Goal: Information Seeking & Learning: Learn about a topic

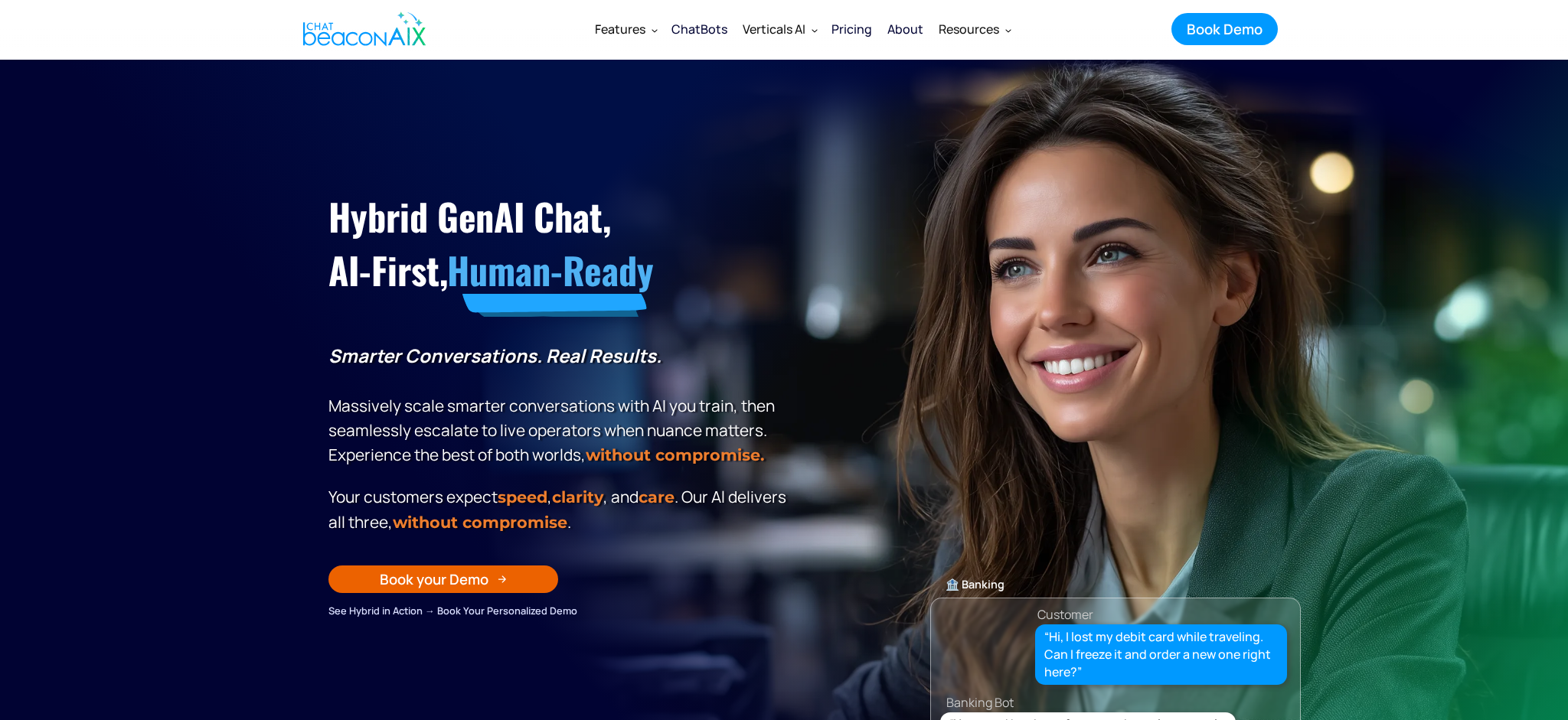
click at [841, 30] on div "Pricing" at bounding box center [851, 28] width 41 height 21
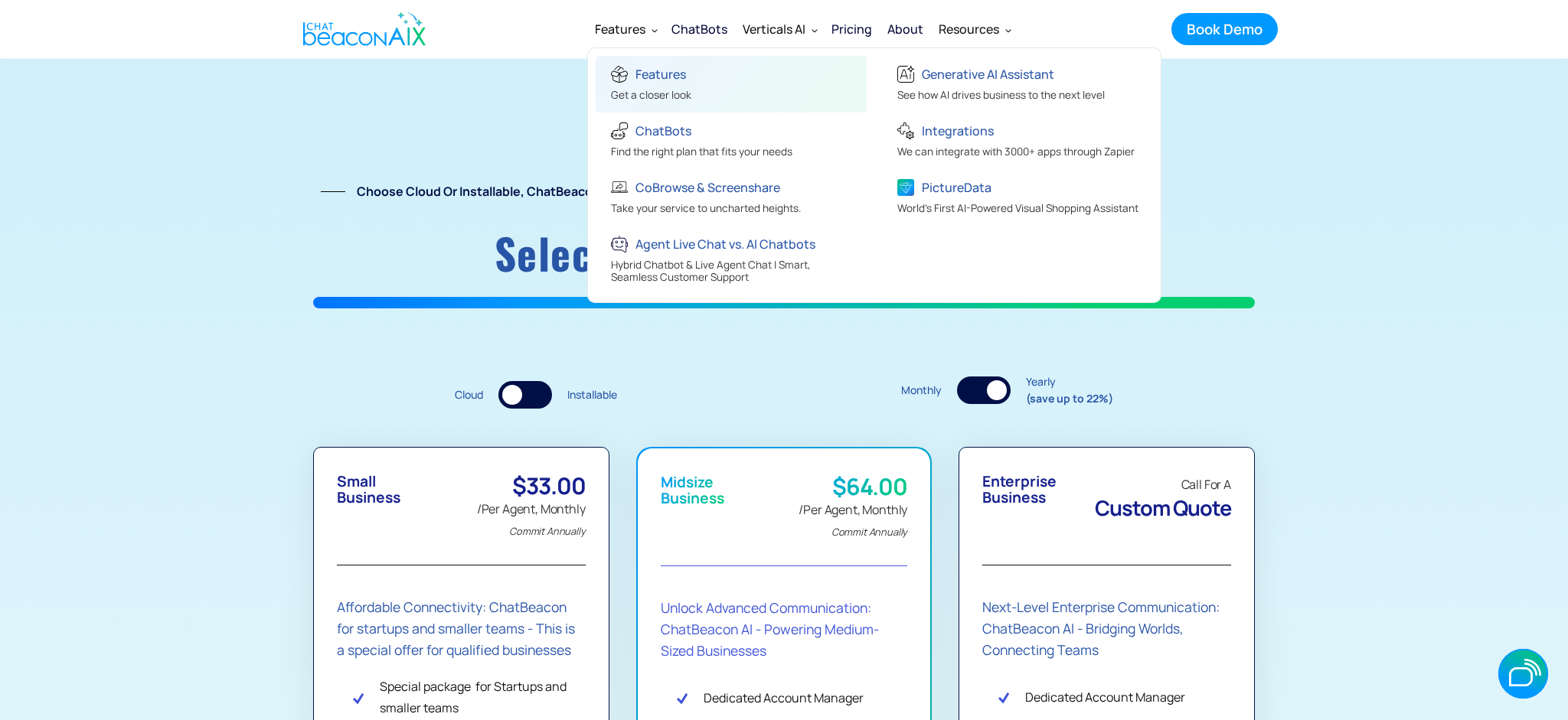
click at [662, 81] on div "Features" at bounding box center [660, 74] width 51 height 21
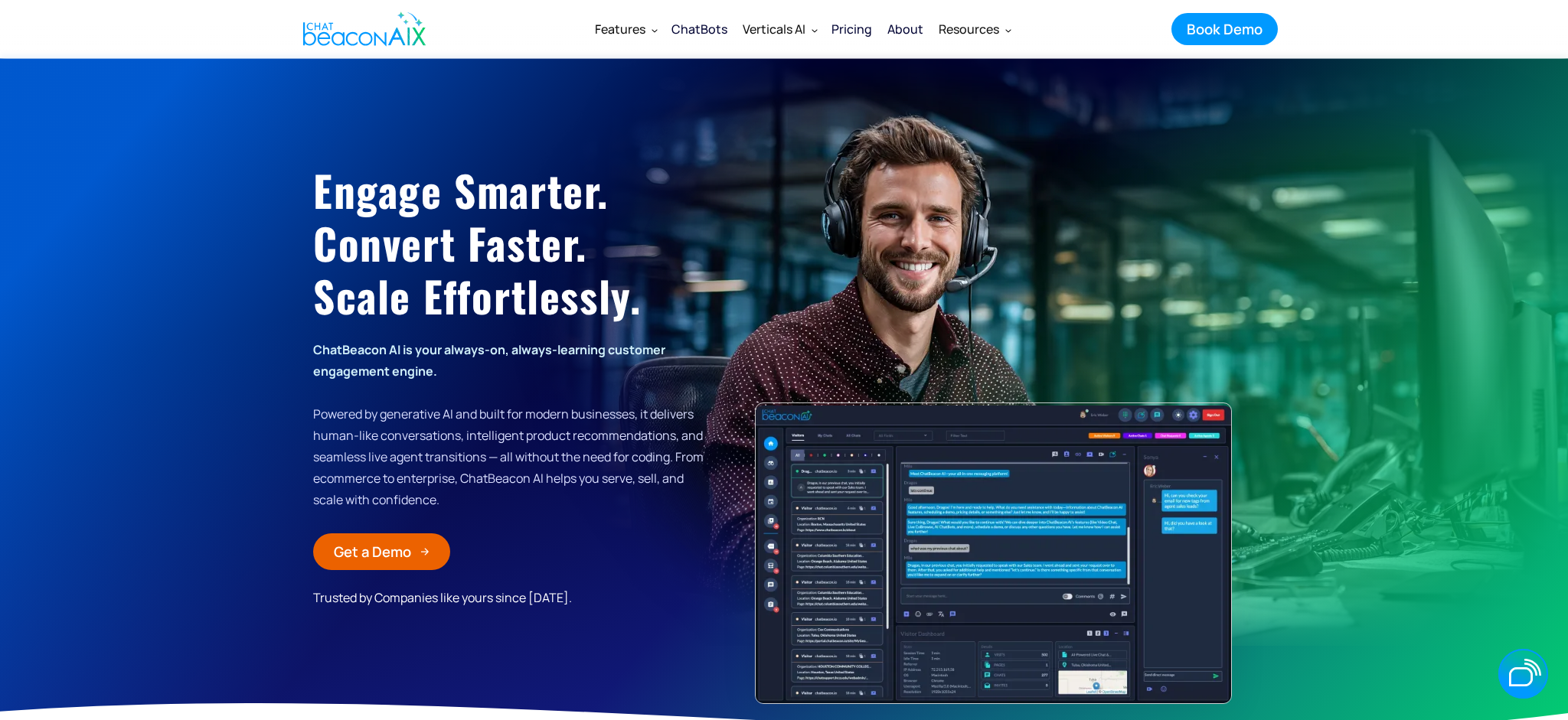
click at [390, 42] on img "home" at bounding box center [364, 29] width 122 height 46
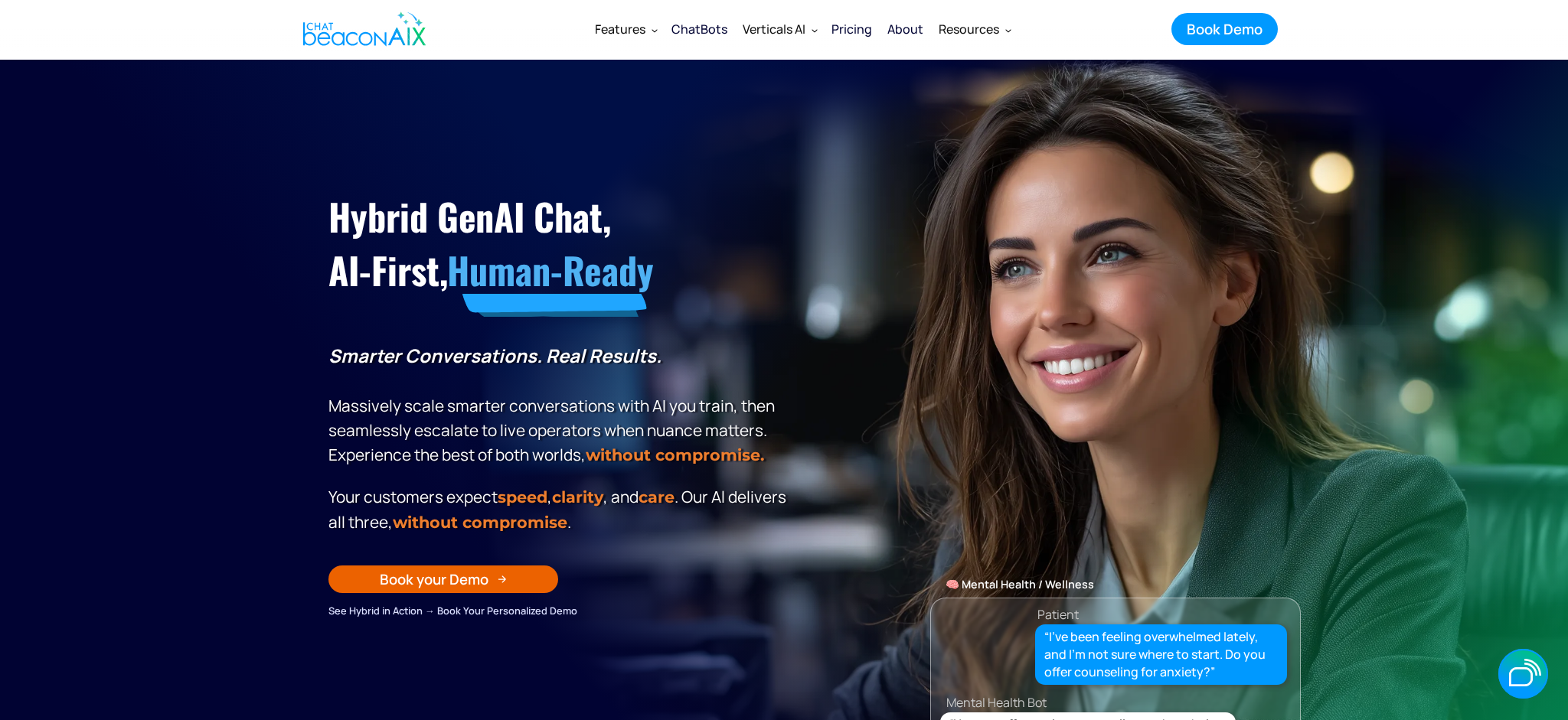
click at [846, 30] on div "Pricing" at bounding box center [851, 28] width 41 height 21
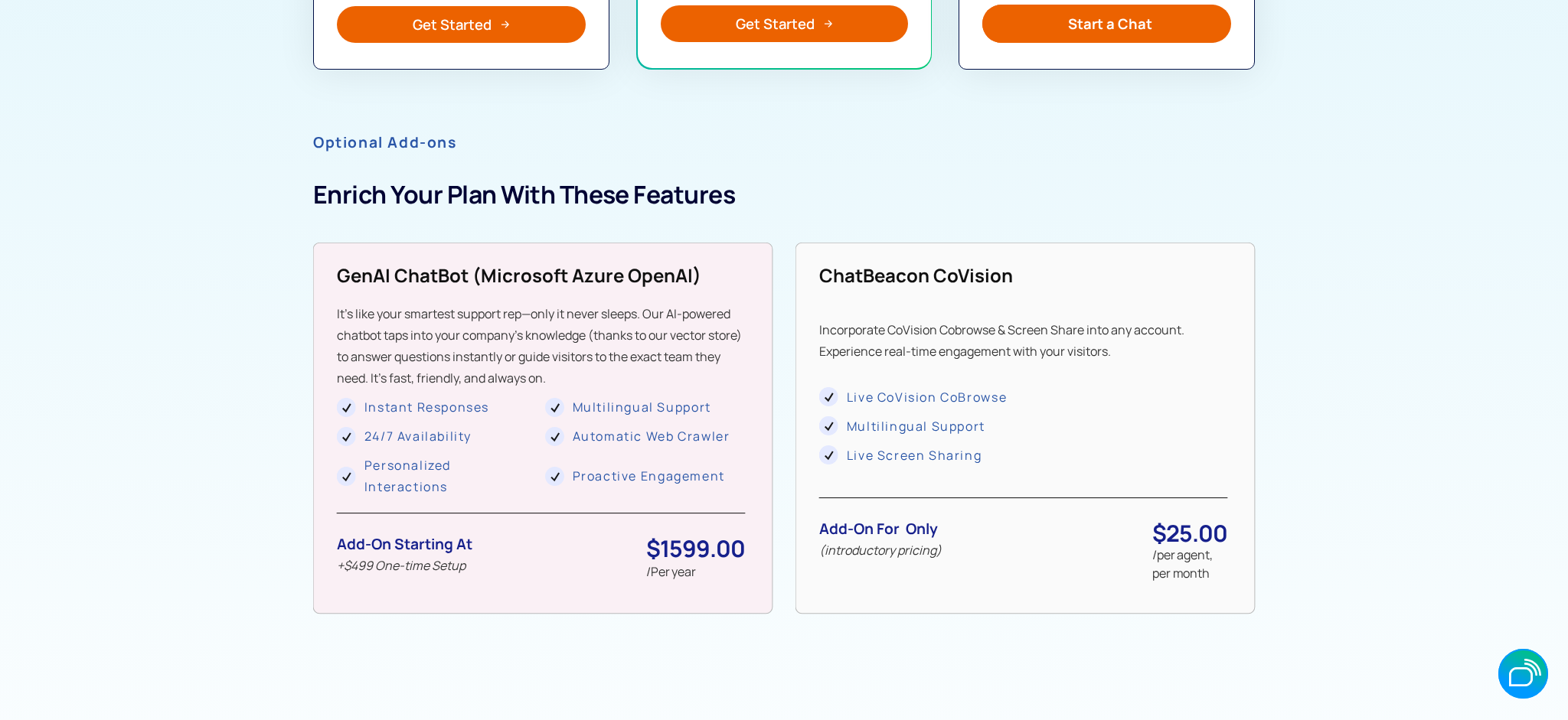
scroll to position [1216, 0]
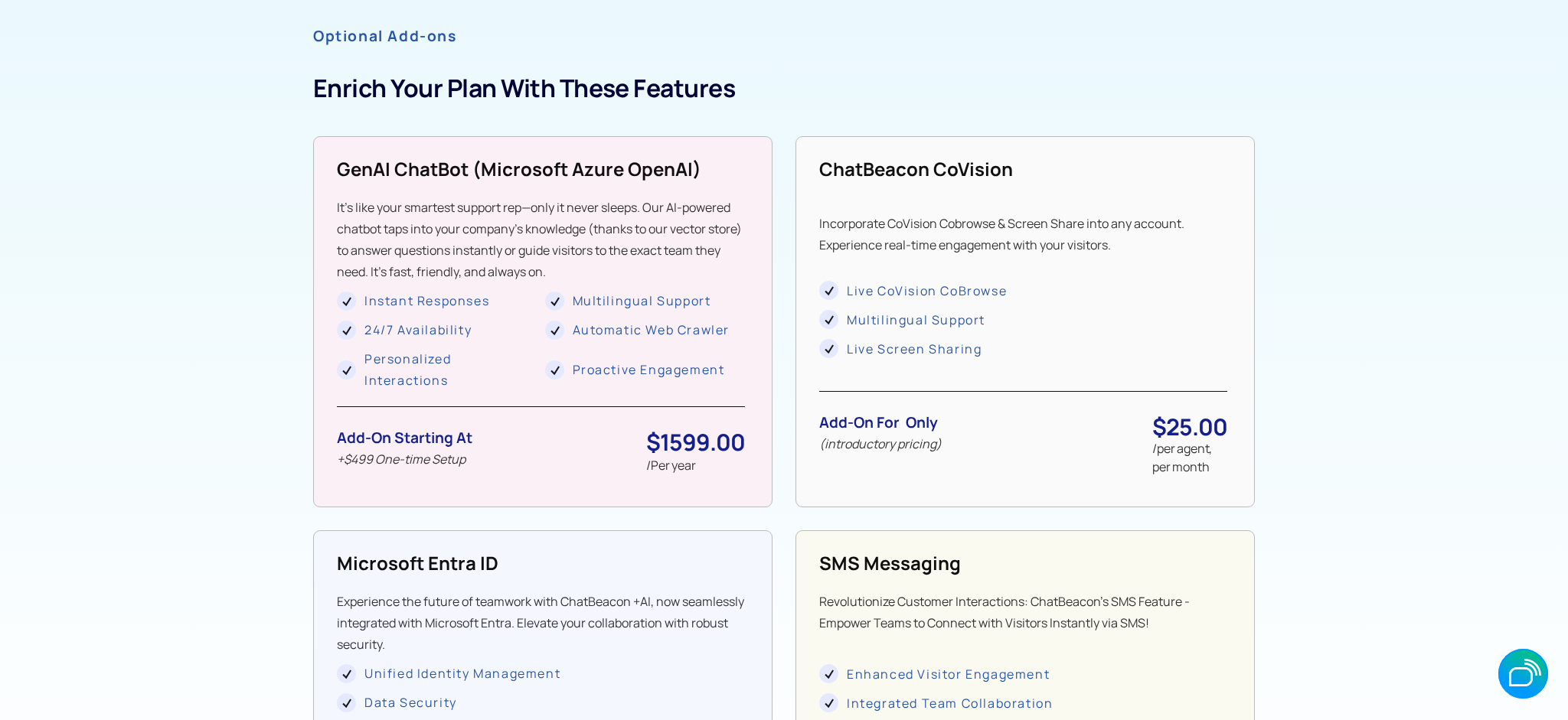
click at [407, 162] on strong "GenAI ChatBot (microsoft Azure OpenAI)" at bounding box center [519, 168] width 364 height 25
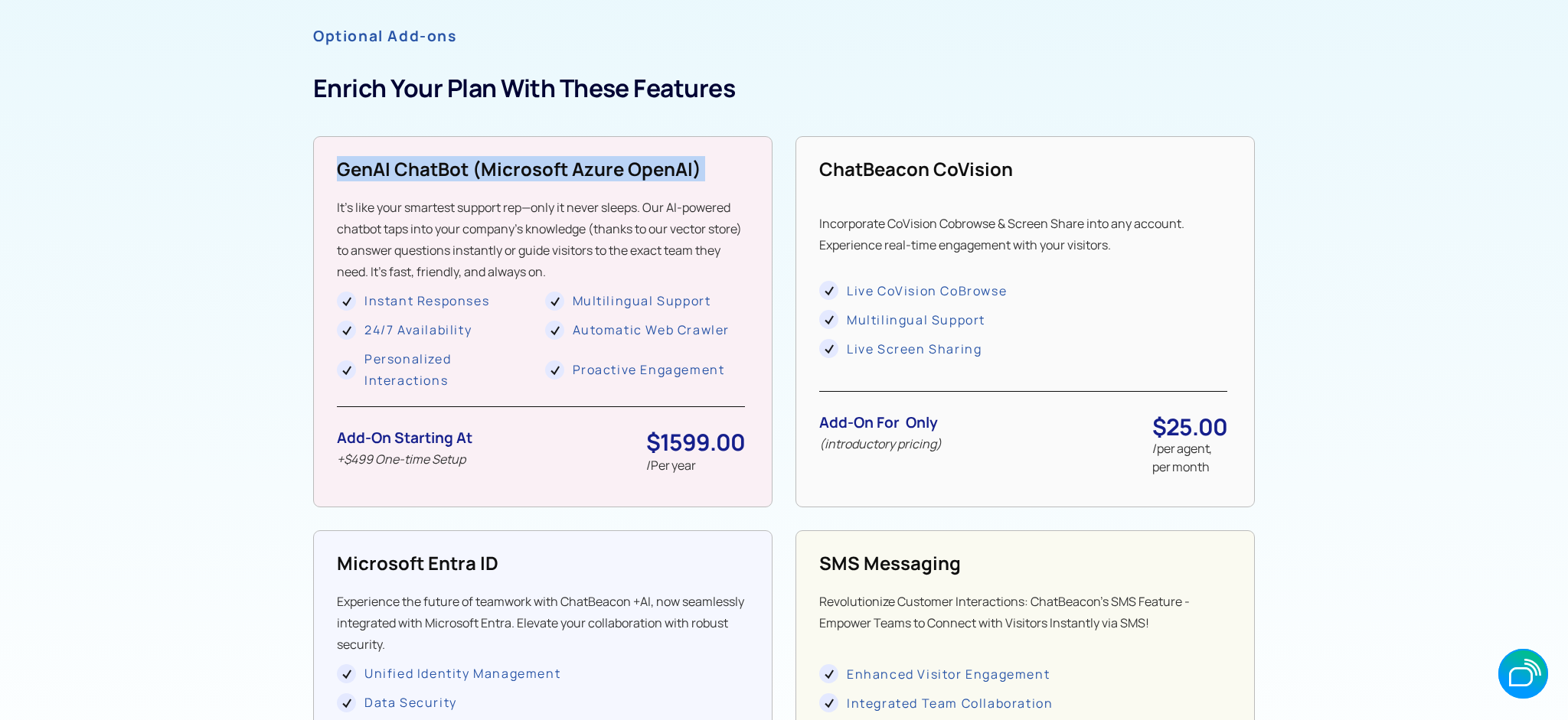
click at [407, 162] on strong "GenAI ChatBot (microsoft Azure OpenAI)" at bounding box center [519, 168] width 364 height 25
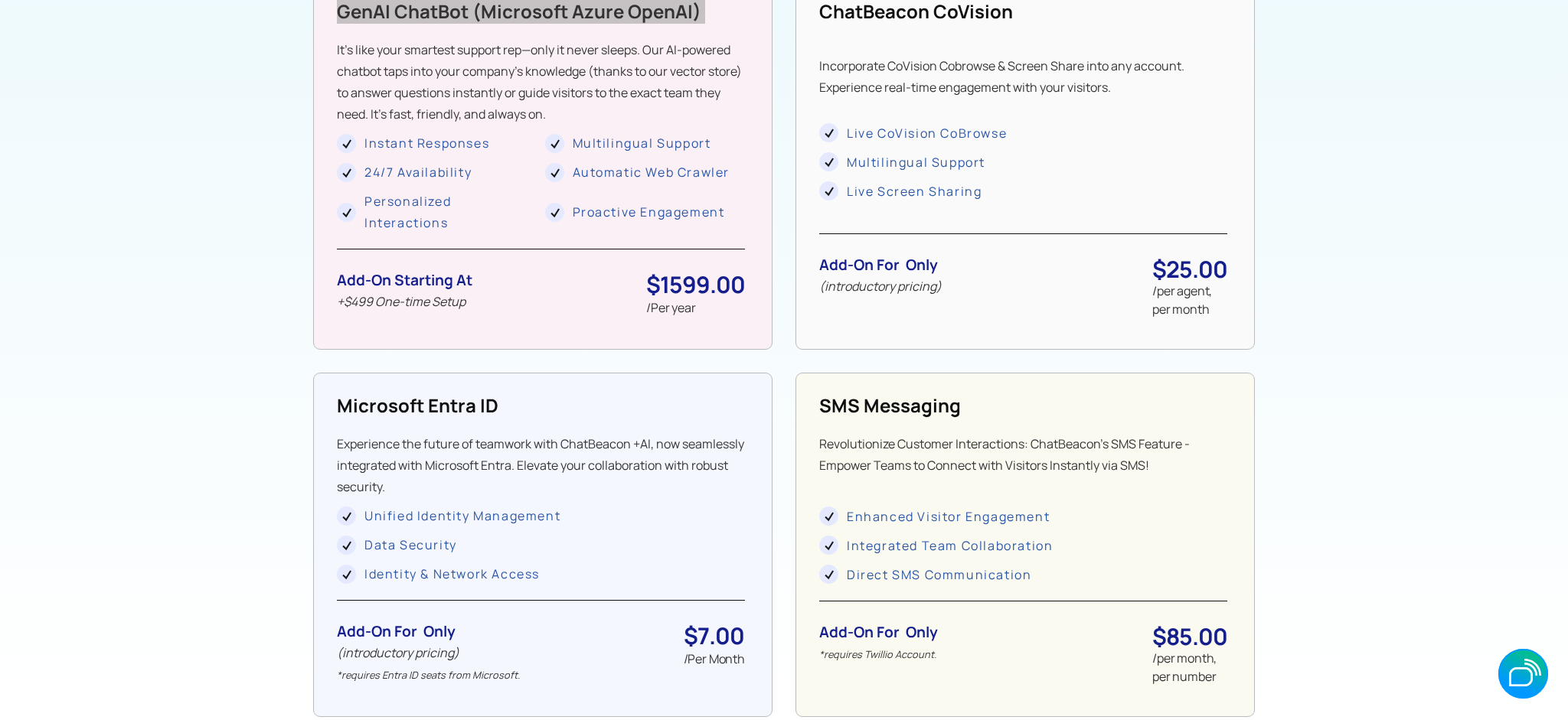
scroll to position [1537, 0]
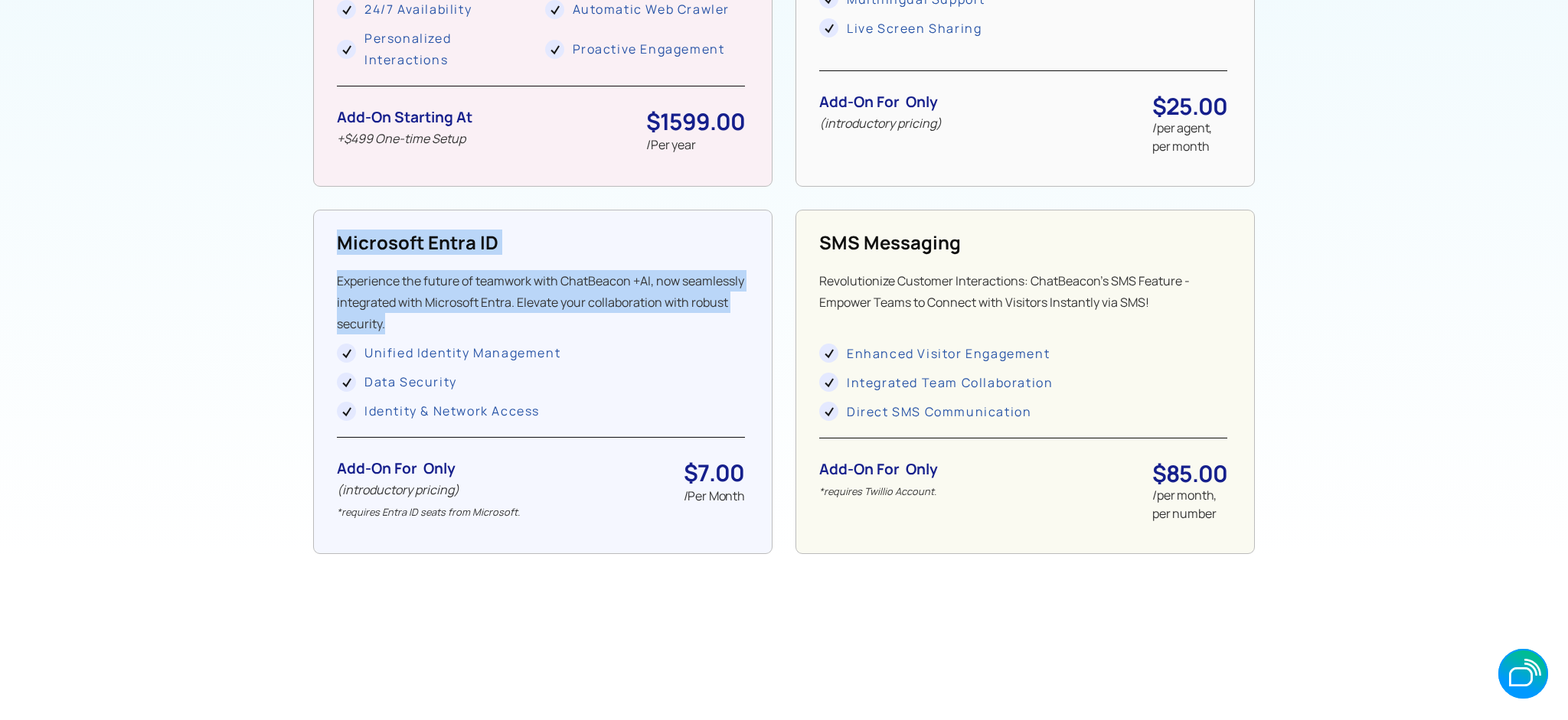
drag, startPoint x: 335, startPoint y: 243, endPoint x: 540, endPoint y: 317, distance: 217.5
click at [540, 317] on div "Microsoft Entra ID Experience the future of teamwork with ChatBeacon +AI, now s…" at bounding box center [542, 382] width 459 height 345
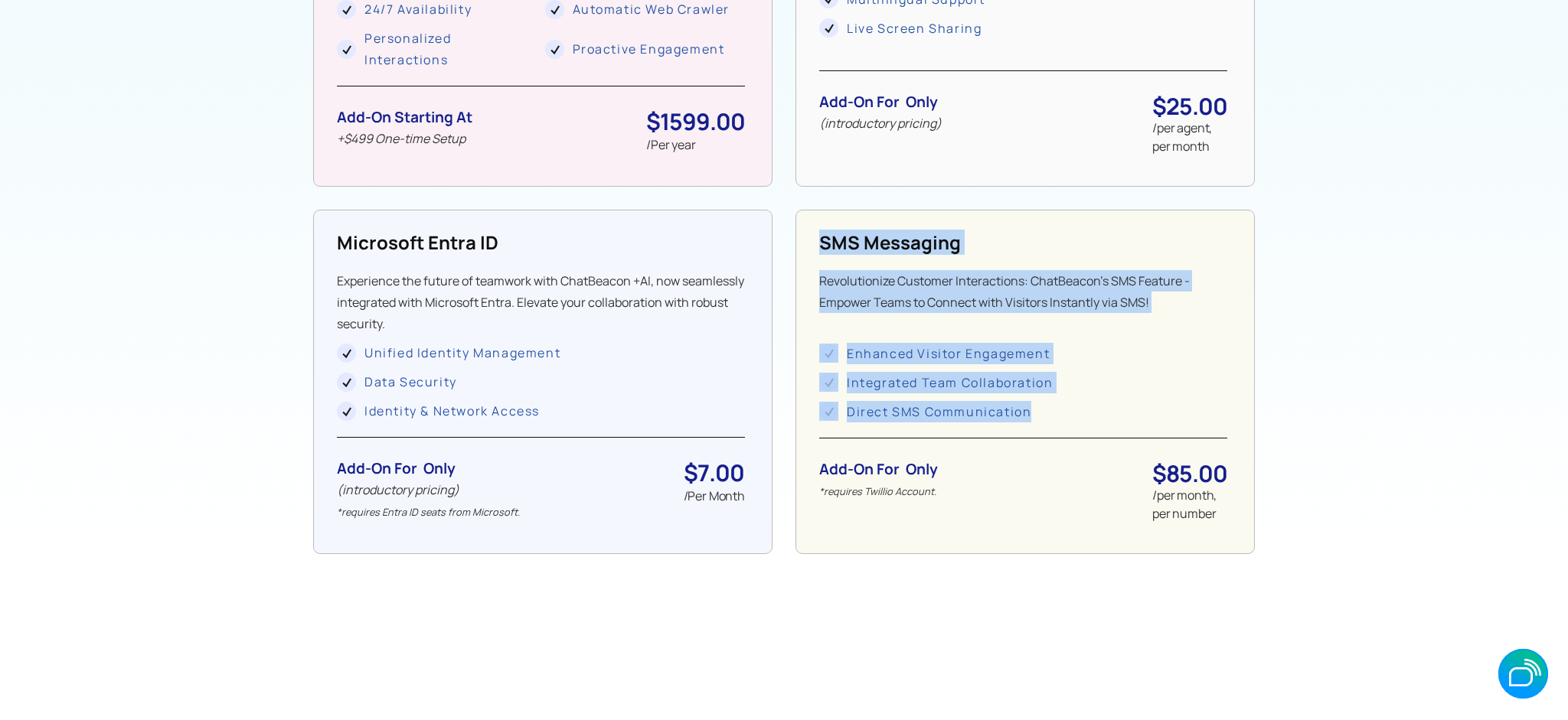
drag, startPoint x: 819, startPoint y: 241, endPoint x: 1138, endPoint y: 405, distance: 358.2
click at [1138, 405] on div "SMS Messaging Revolutionize Customer Interactions: ChatBeacon's SMS Feature - E…" at bounding box center [1024, 382] width 459 height 345
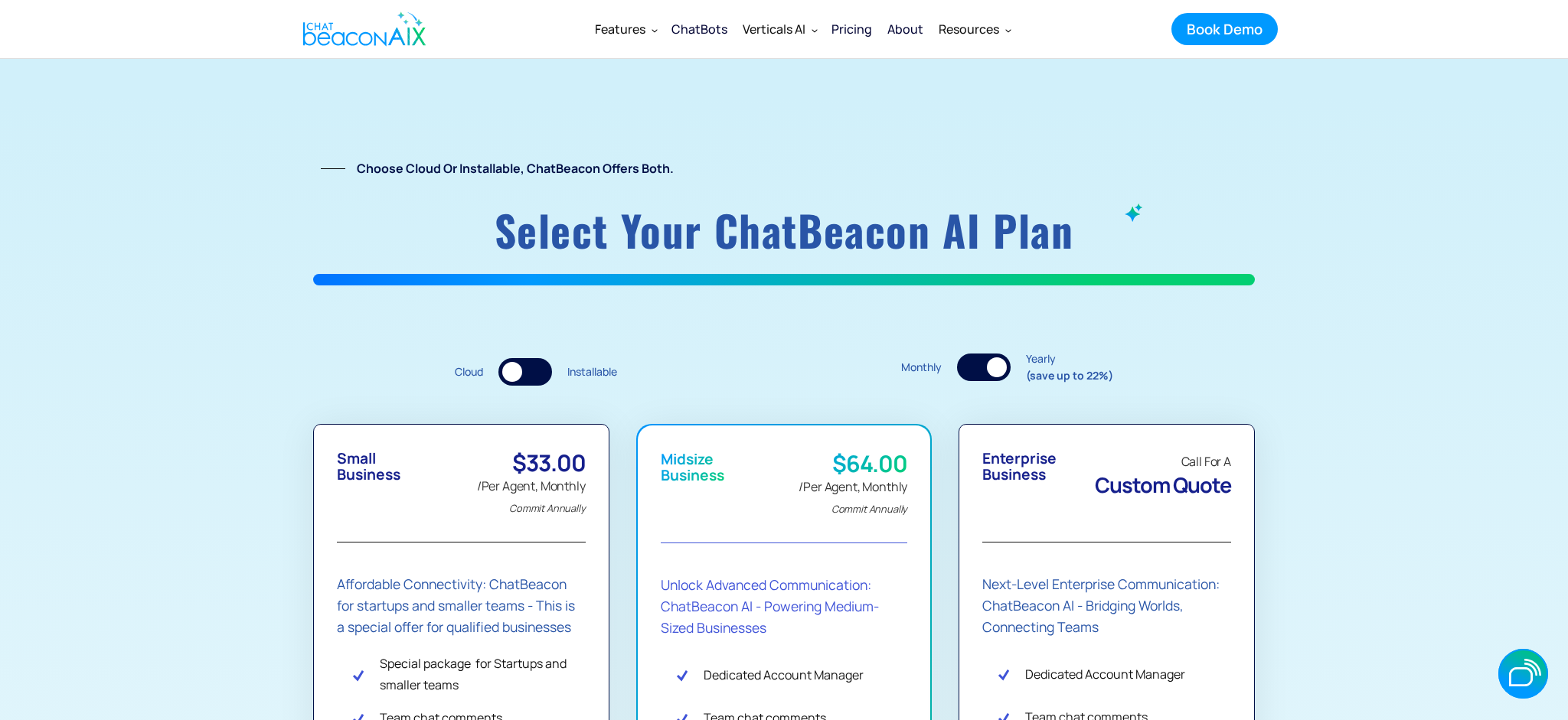
scroll to position [0, 0]
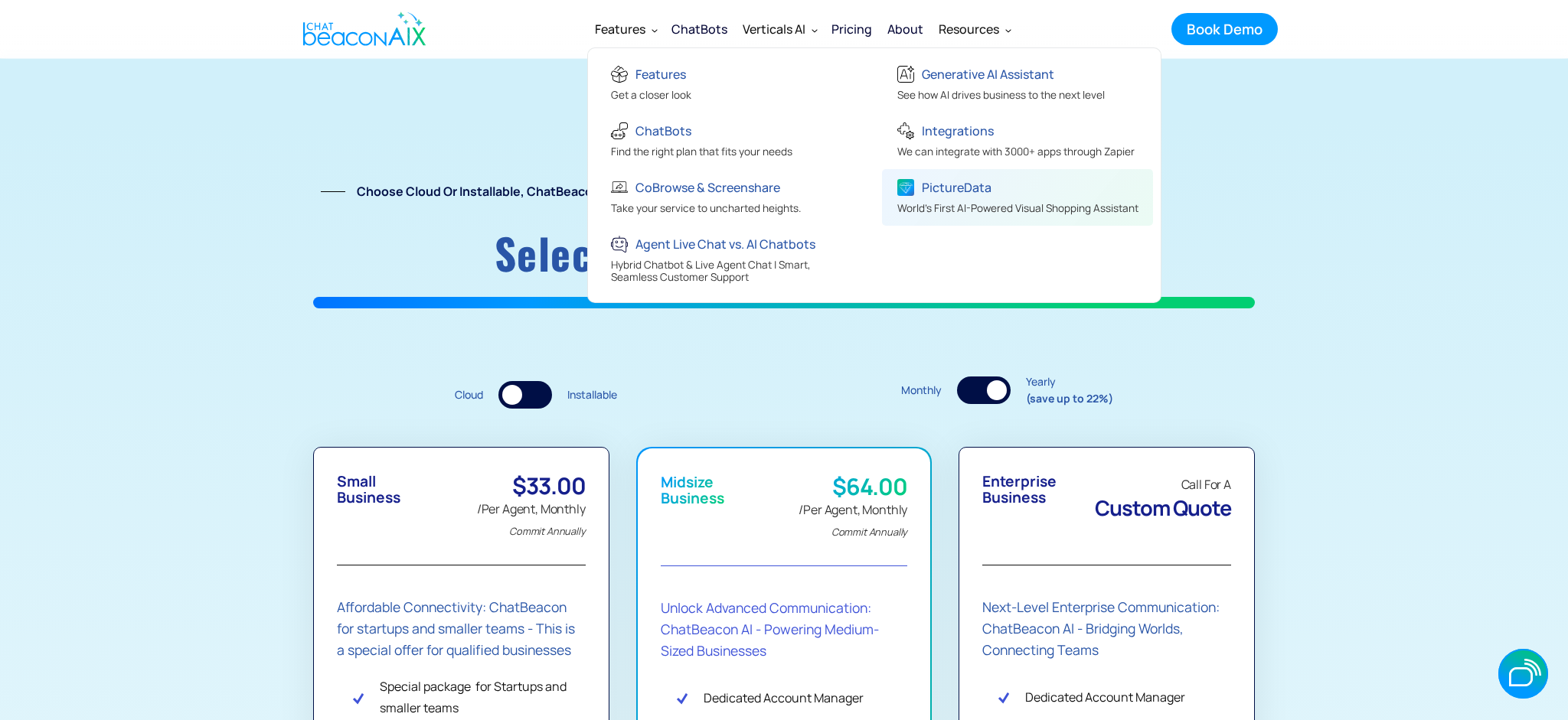
click at [952, 194] on div "PictureData" at bounding box center [957, 187] width 70 height 21
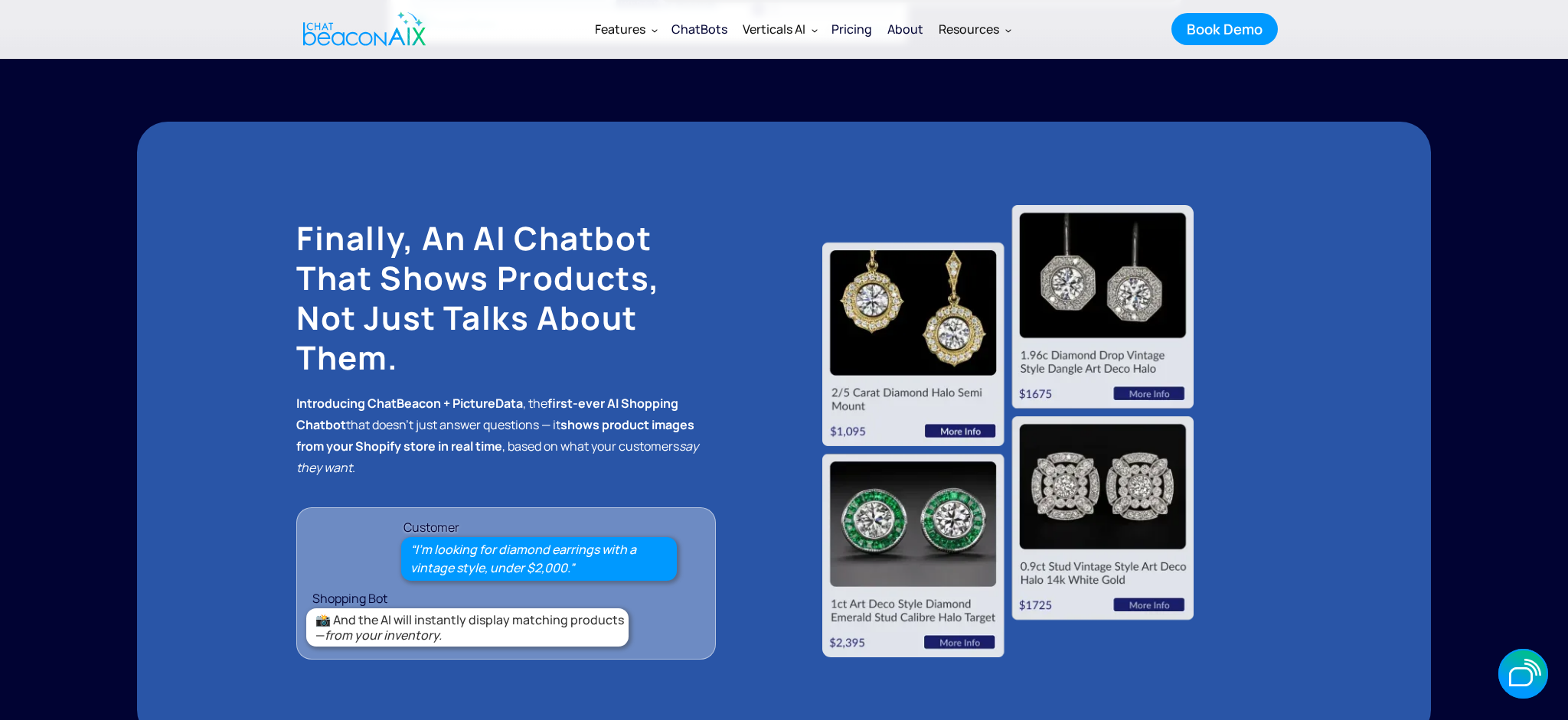
scroll to position [1361, 0]
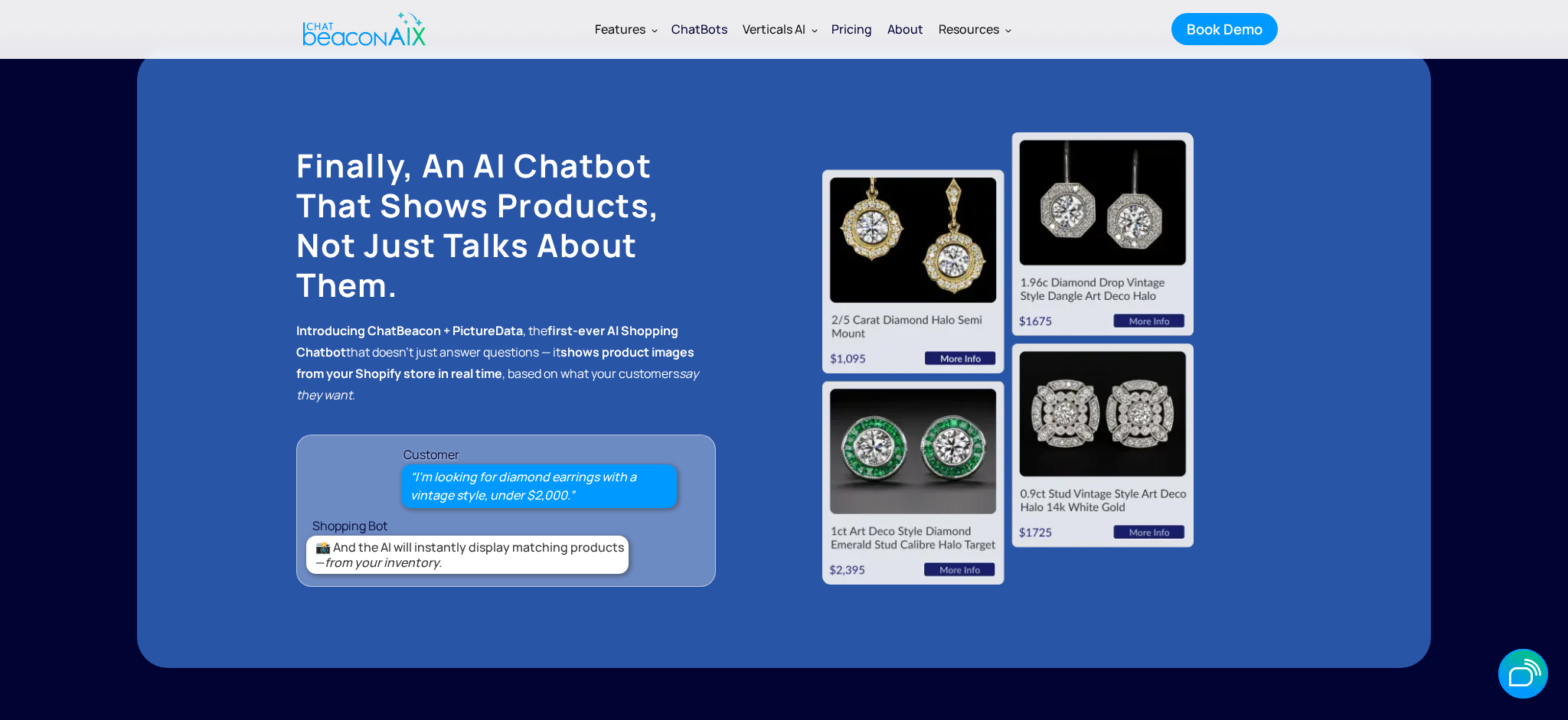
drag, startPoint x: 308, startPoint y: 163, endPoint x: 286, endPoint y: 162, distance: 22.2
click at [305, 163] on h2 "Finally, an AI Chatbot That Shows Products, Not Just Talks About Them." at bounding box center [506, 224] width 420 height 159
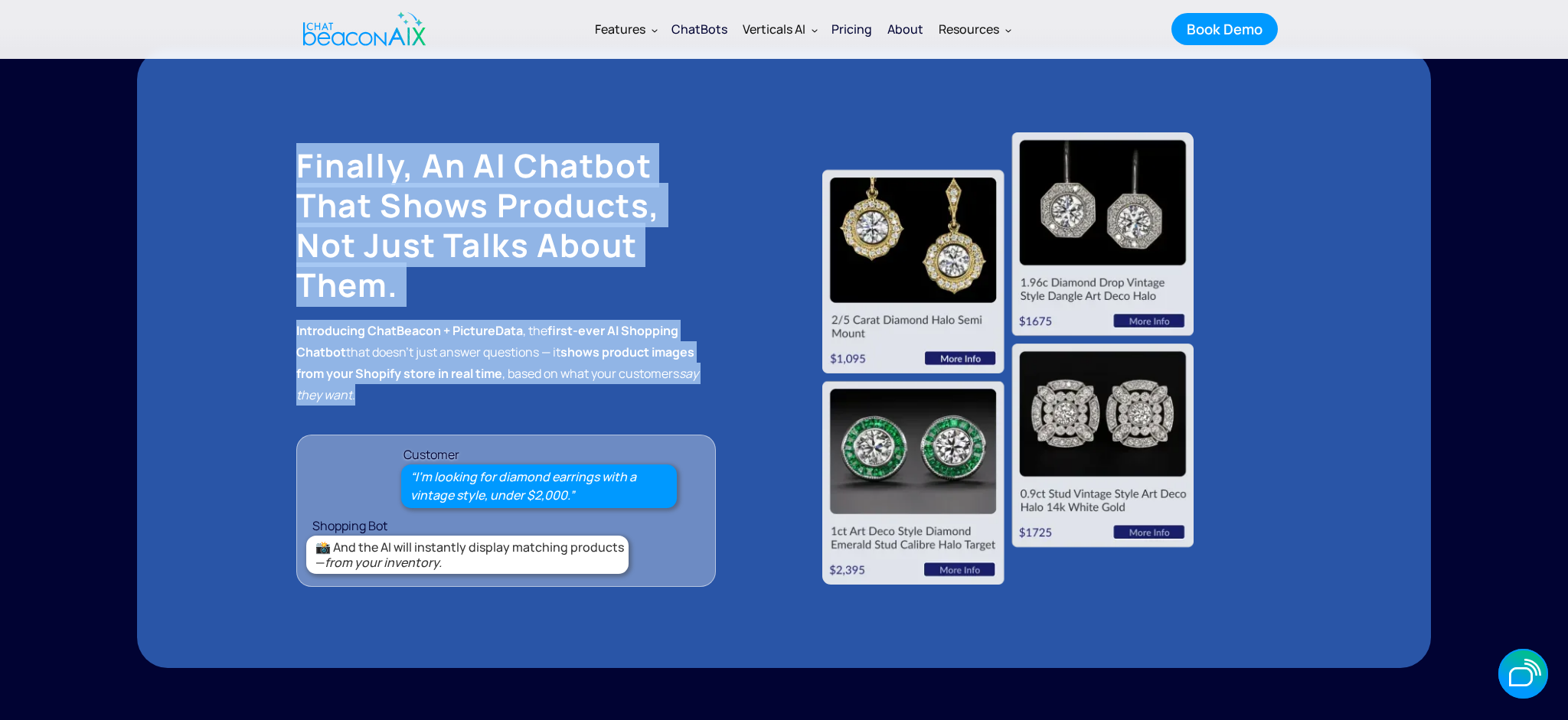
drag, startPoint x: 358, startPoint y: 178, endPoint x: 603, endPoint y: 404, distance: 332.6
click at [603, 404] on div "Finally, an AI Chatbot That Shows Products, Not Just Talks About Them. Introduc…" at bounding box center [784, 359] width 1294 height 620
copy div "Finally, an AI Chatbot That Shows Products, Not Just Talks About Them. Introduc…"
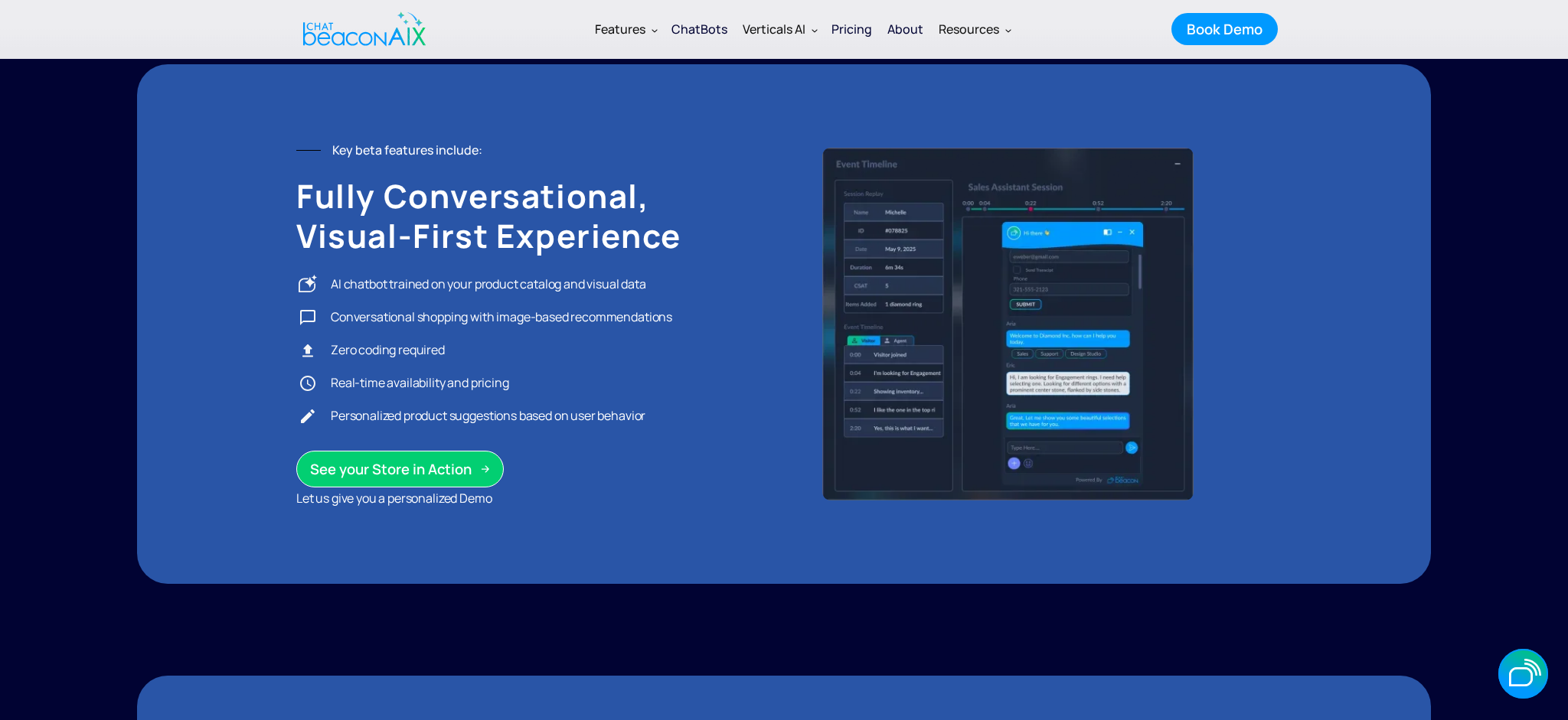
scroll to position [2083, 0]
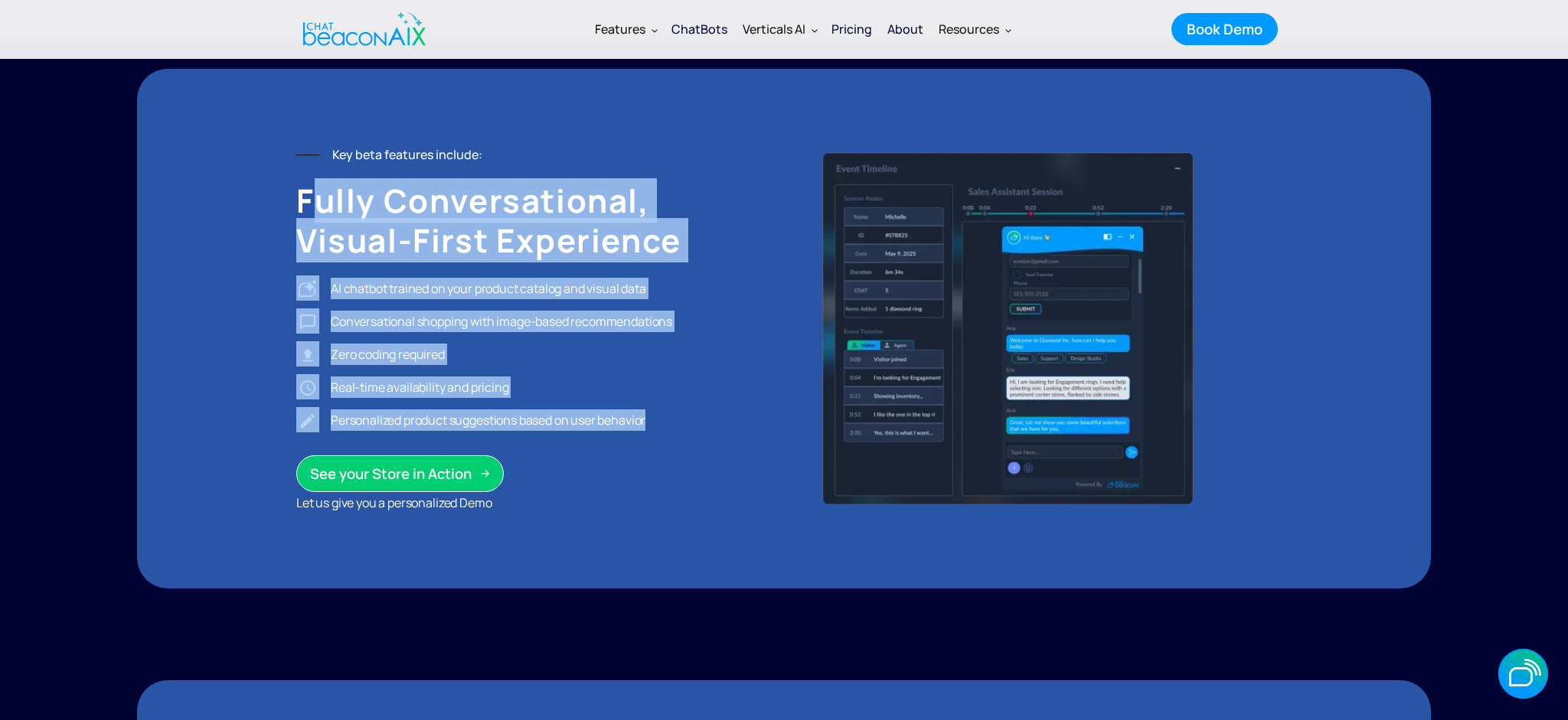
drag, startPoint x: 693, startPoint y: 407, endPoint x: 305, endPoint y: 205, distance: 436.9
click at [305, 205] on div "Key beta features include: fully conversational, visual-first experience AI cha…" at bounding box center [506, 329] width 420 height 370
click at [305, 205] on h2 "fully conversational, visual-first experience" at bounding box center [506, 221] width 420 height 80
drag, startPoint x: 280, startPoint y: 183, endPoint x: 673, endPoint y: 416, distance: 456.9
click at [673, 416] on div "Key beta features include: fully conversational, visual-first experience AI cha…" at bounding box center [784, 329] width 1294 height 520
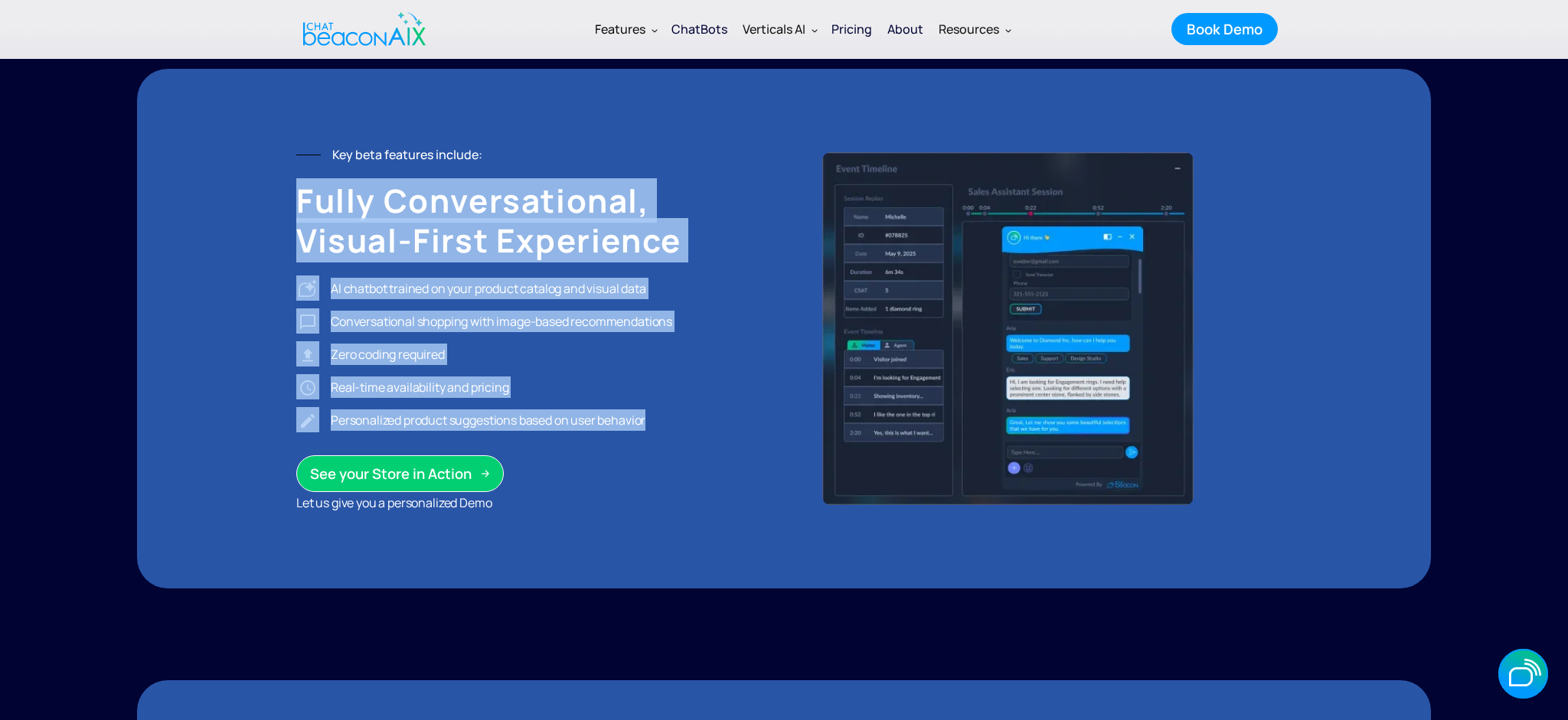
copy div "fully conversational, visual-first experience AI chatbot trained on your produc…"
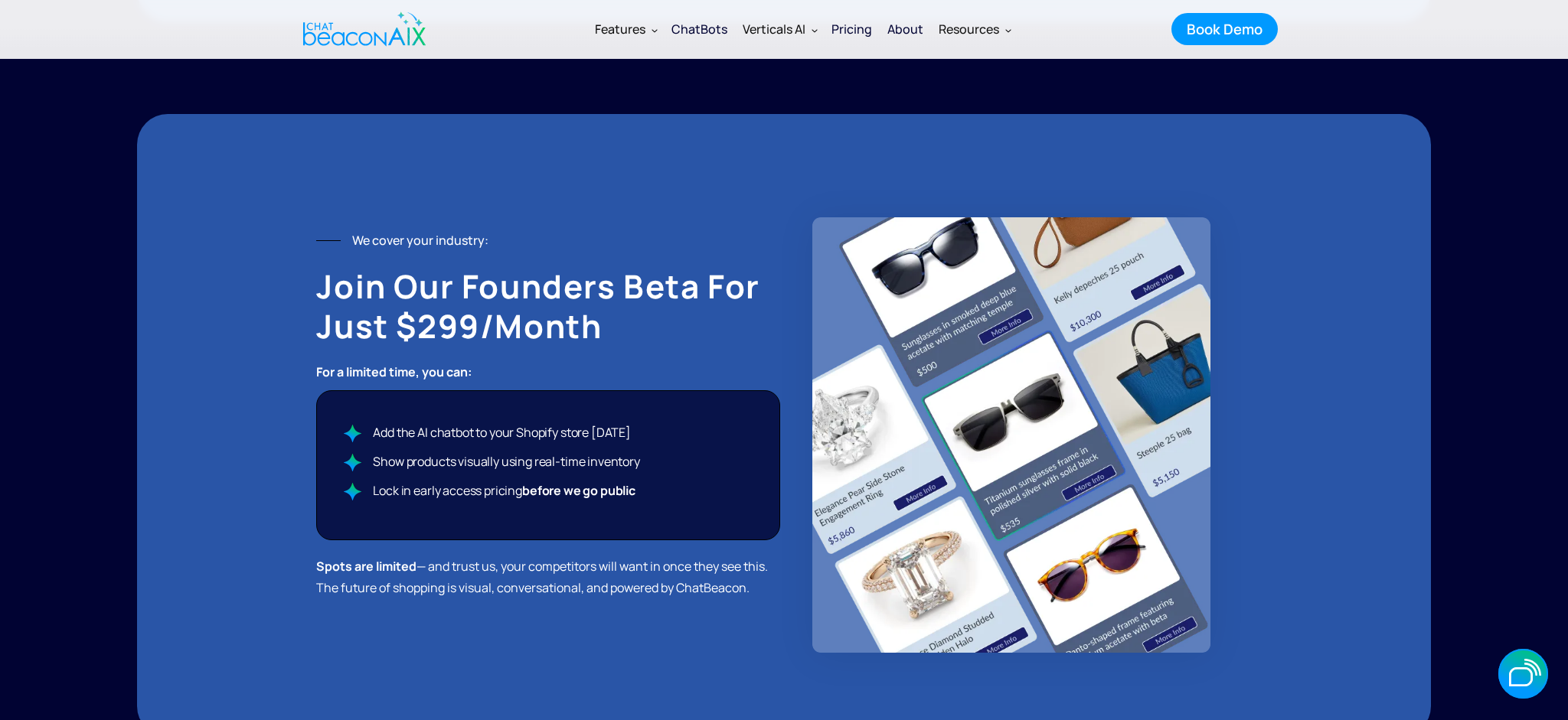
scroll to position [2732, 0]
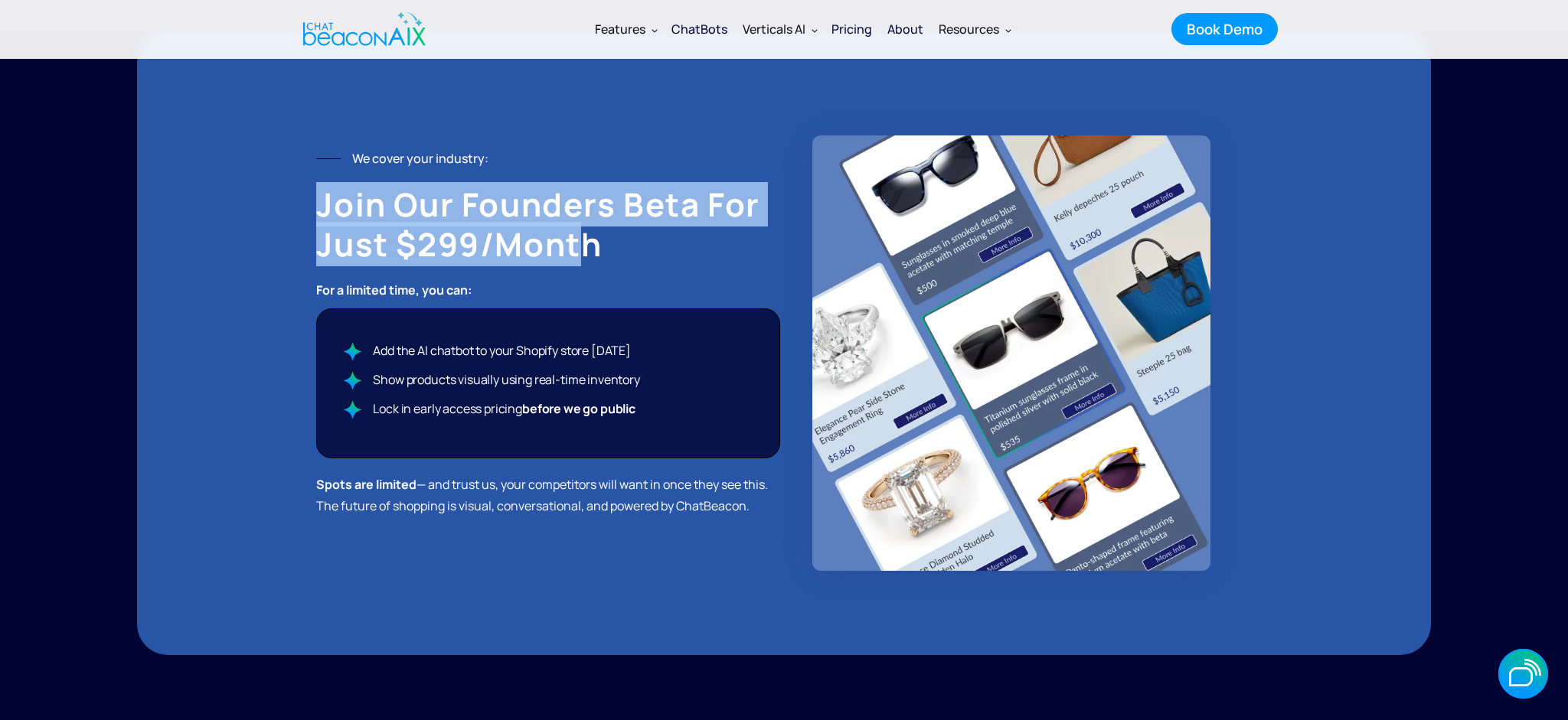
drag, startPoint x: 334, startPoint y: 194, endPoint x: 645, endPoint y: 227, distance: 312.5
click at [605, 230] on h2 "Join Our Founders Beta for Just $299/month" at bounding box center [548, 225] width 464 height 80
click at [652, 227] on h2 "Join Our Founders Beta for Just $299/month" at bounding box center [548, 225] width 464 height 80
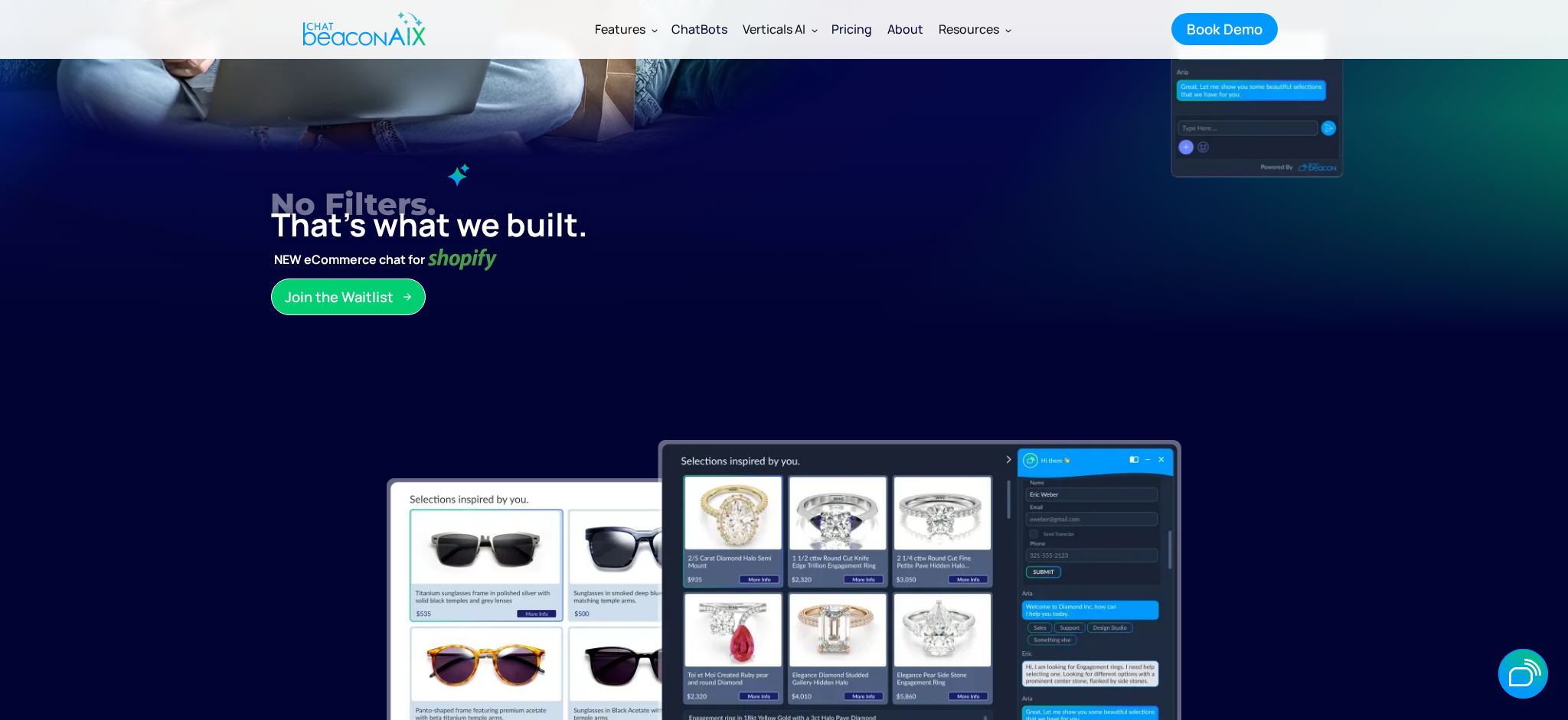
scroll to position [423, 0]
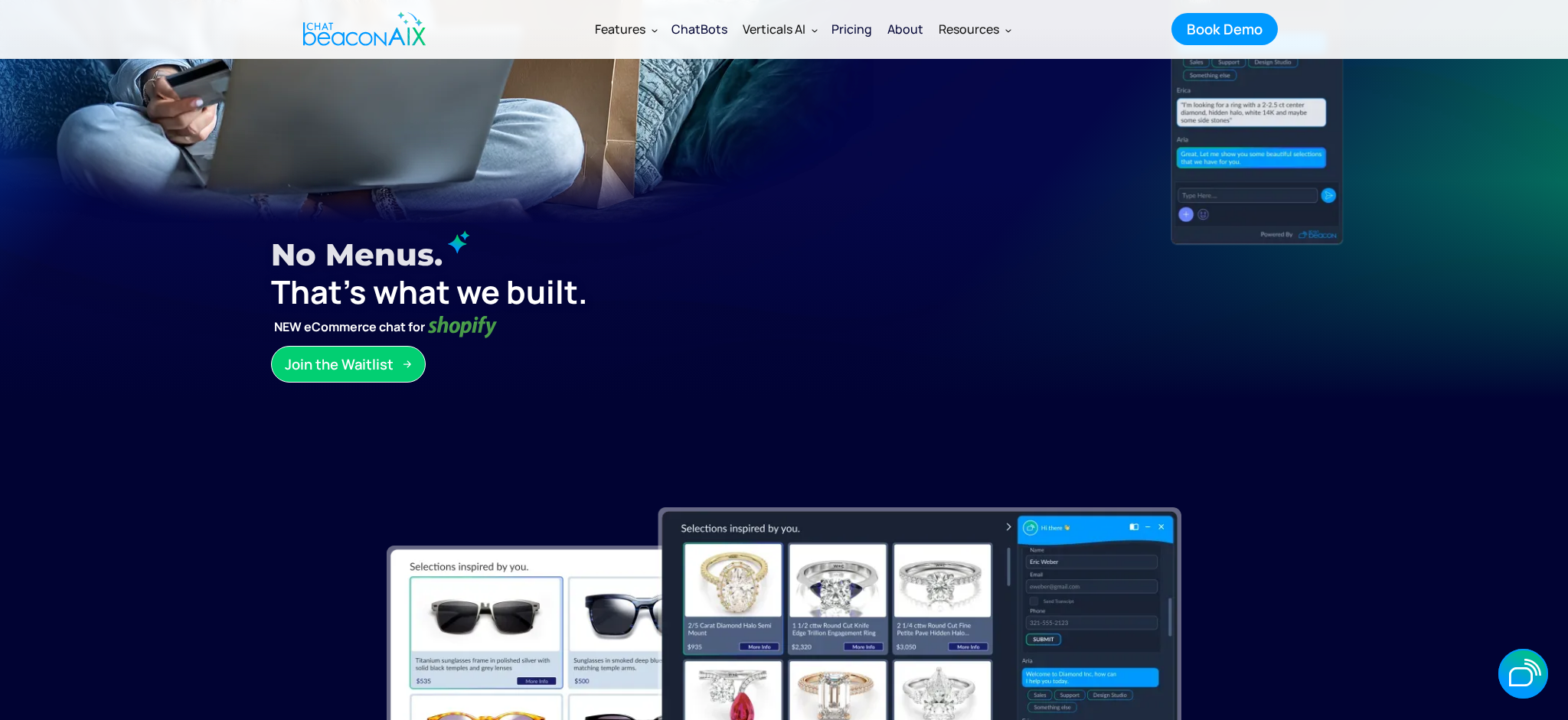
click at [844, 34] on div "Pricing" at bounding box center [851, 28] width 41 height 21
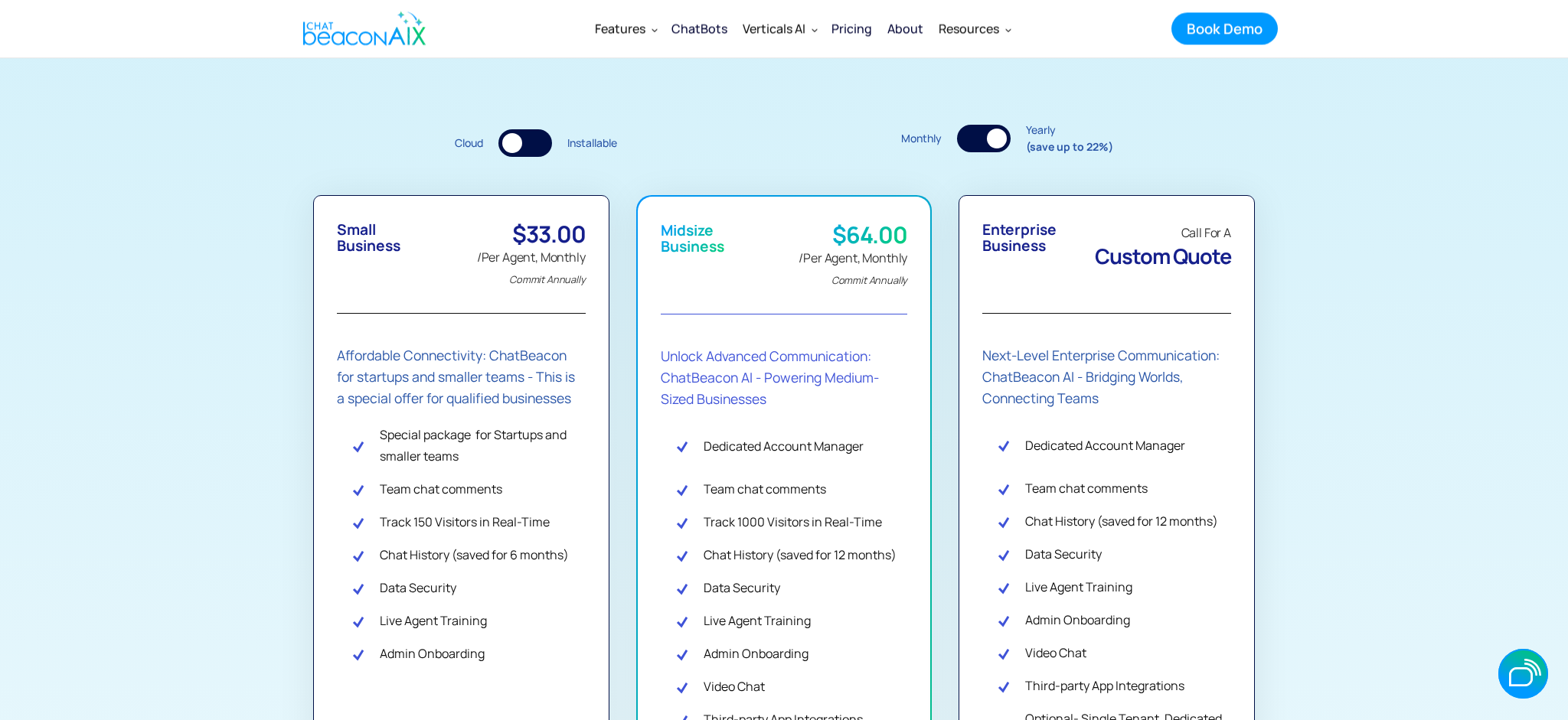
scroll to position [251, 0]
drag, startPoint x: 845, startPoint y: 79, endPoint x: 782, endPoint y: 33, distance: 77.8
click at [843, 76] on div "Select your ChatBeacon AI plan" at bounding box center [784, 40] width 942 height 149
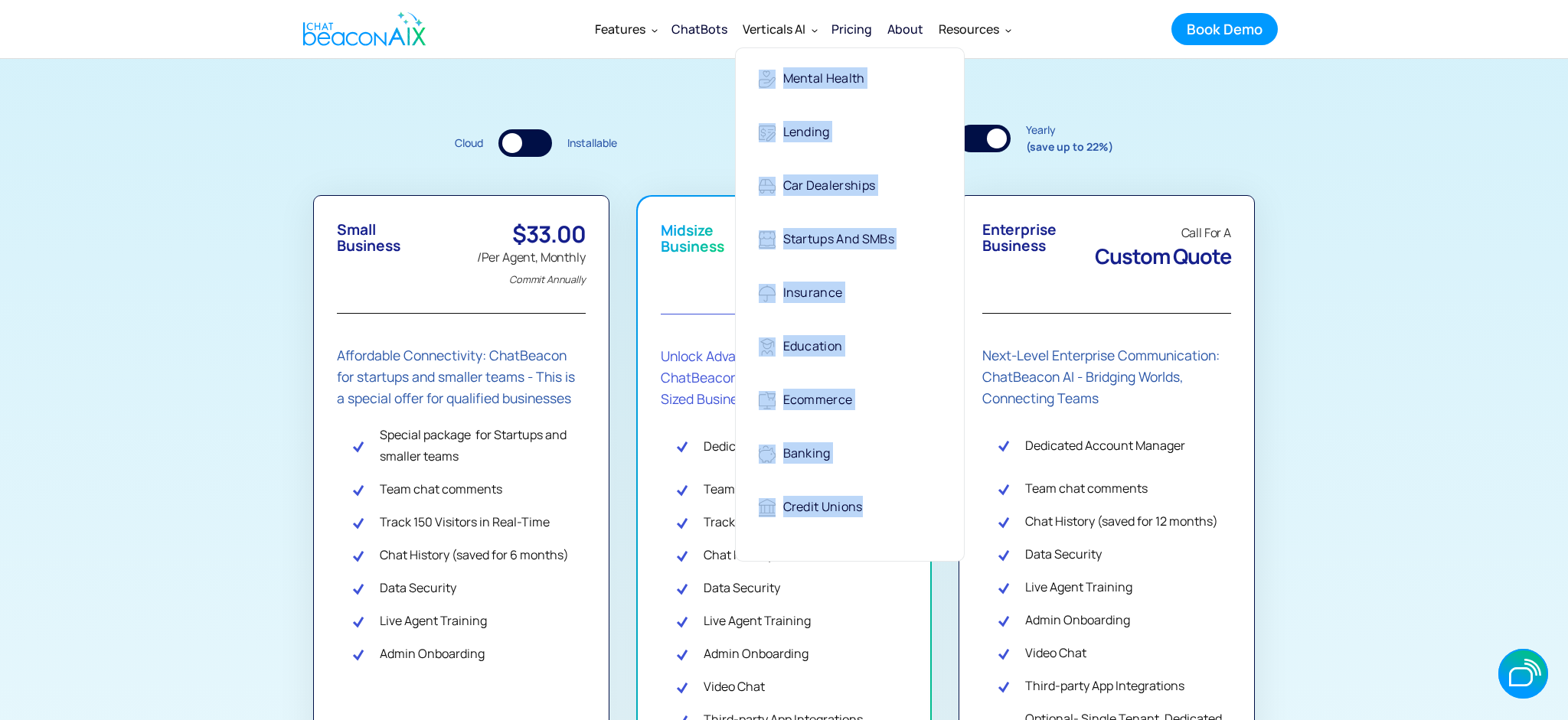
copy div "Mental Health Lending Car Dealerships Startups and SMBs Insurance Education Eco…"
drag, startPoint x: 742, startPoint y: 63, endPoint x: 880, endPoint y: 505, distance: 462.7
click at [880, 505] on nav "Mental Health Lending Car Dealerships Startups and SMBs Insurance Education Eco…" at bounding box center [850, 304] width 230 height 514
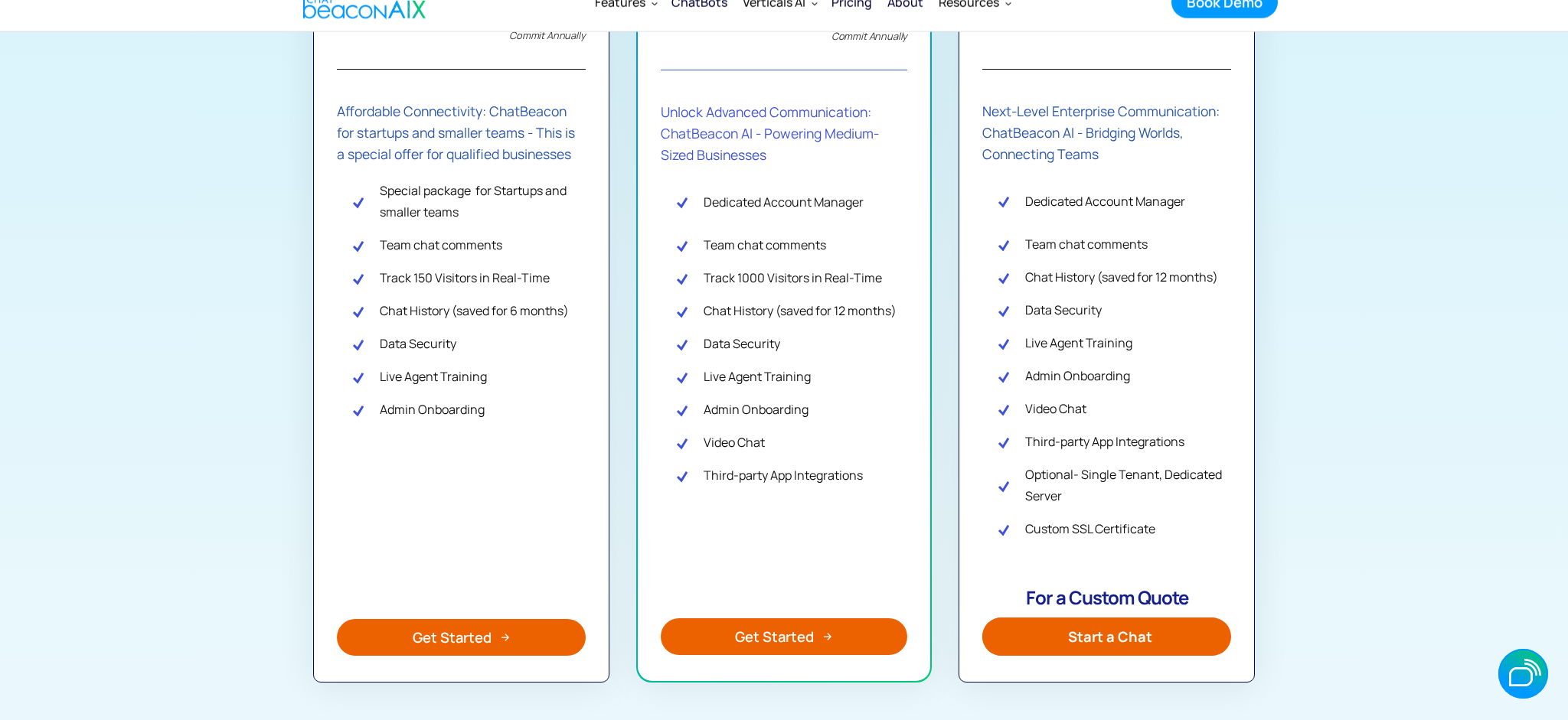
scroll to position [151, 0]
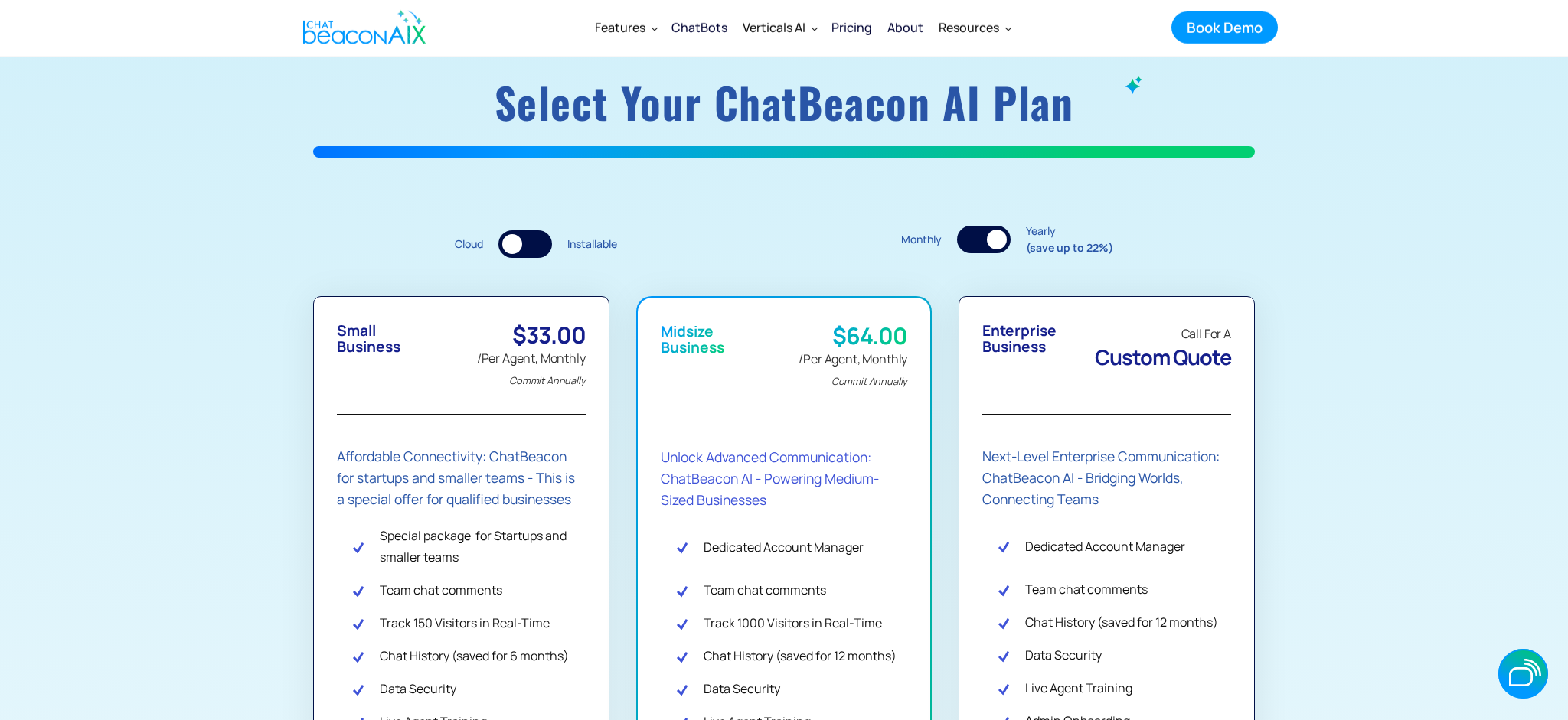
drag, startPoint x: 1267, startPoint y: 230, endPoint x: 1070, endPoint y: 240, distance: 197.0
click at [982, 234] on div at bounding box center [984, 240] width 54 height 28
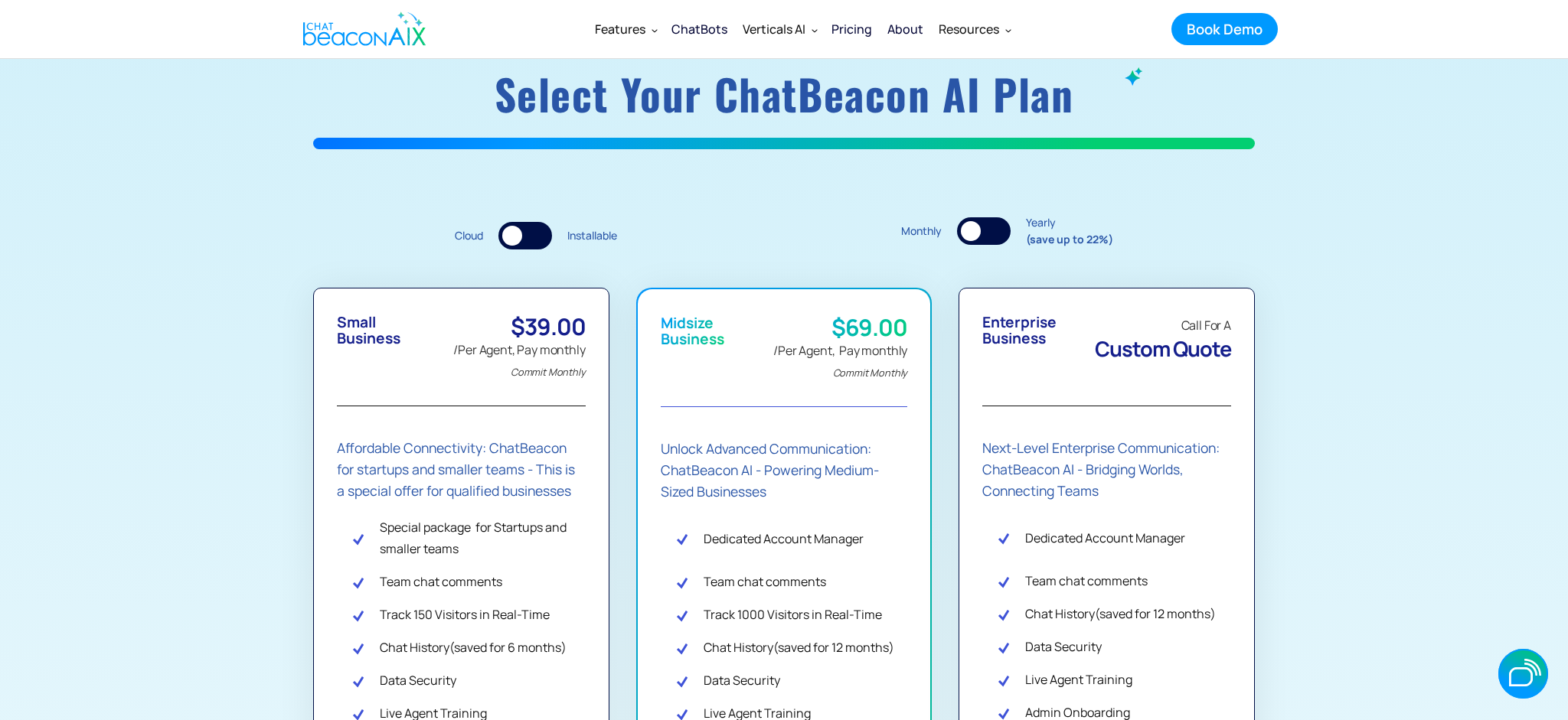
click at [524, 233] on div at bounding box center [525, 236] width 54 height 28
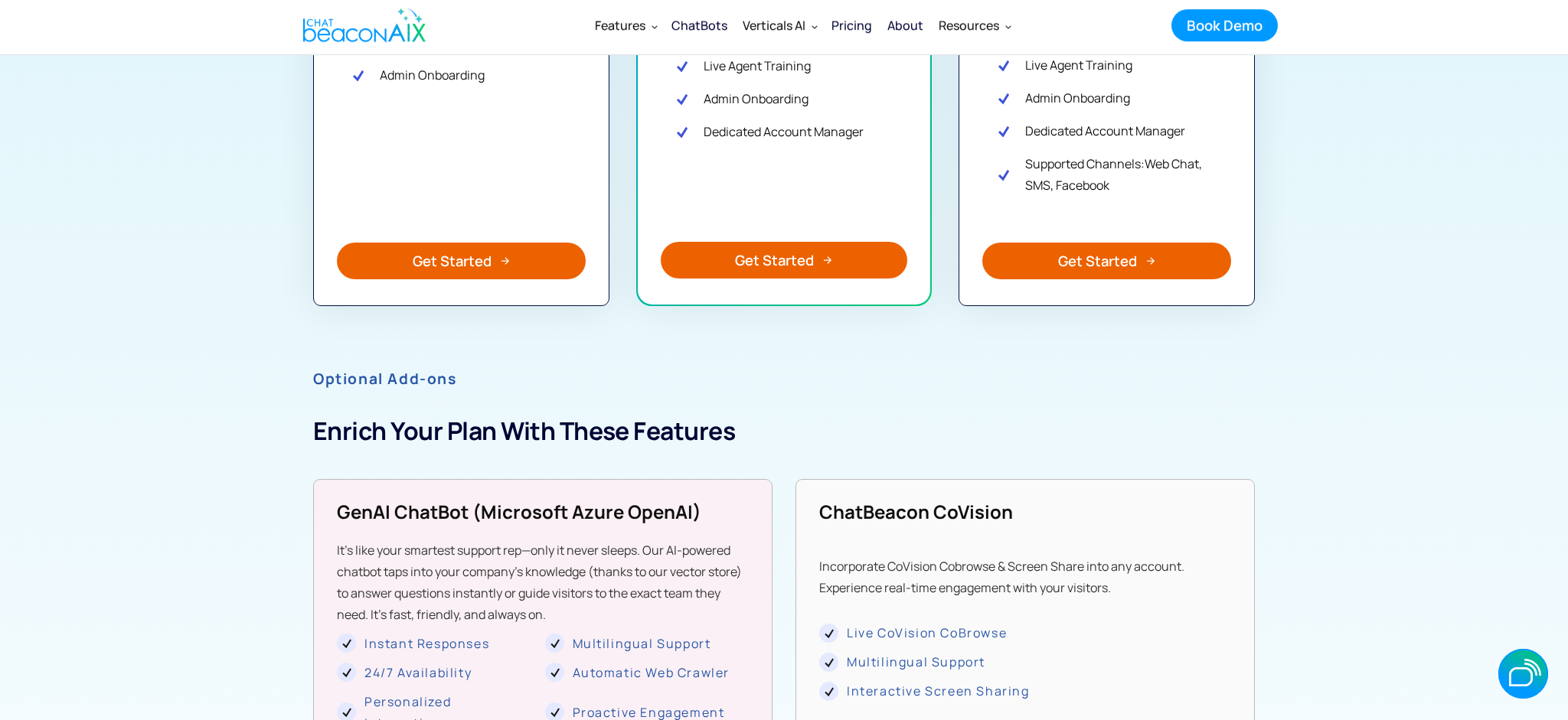
scroll to position [0, 0]
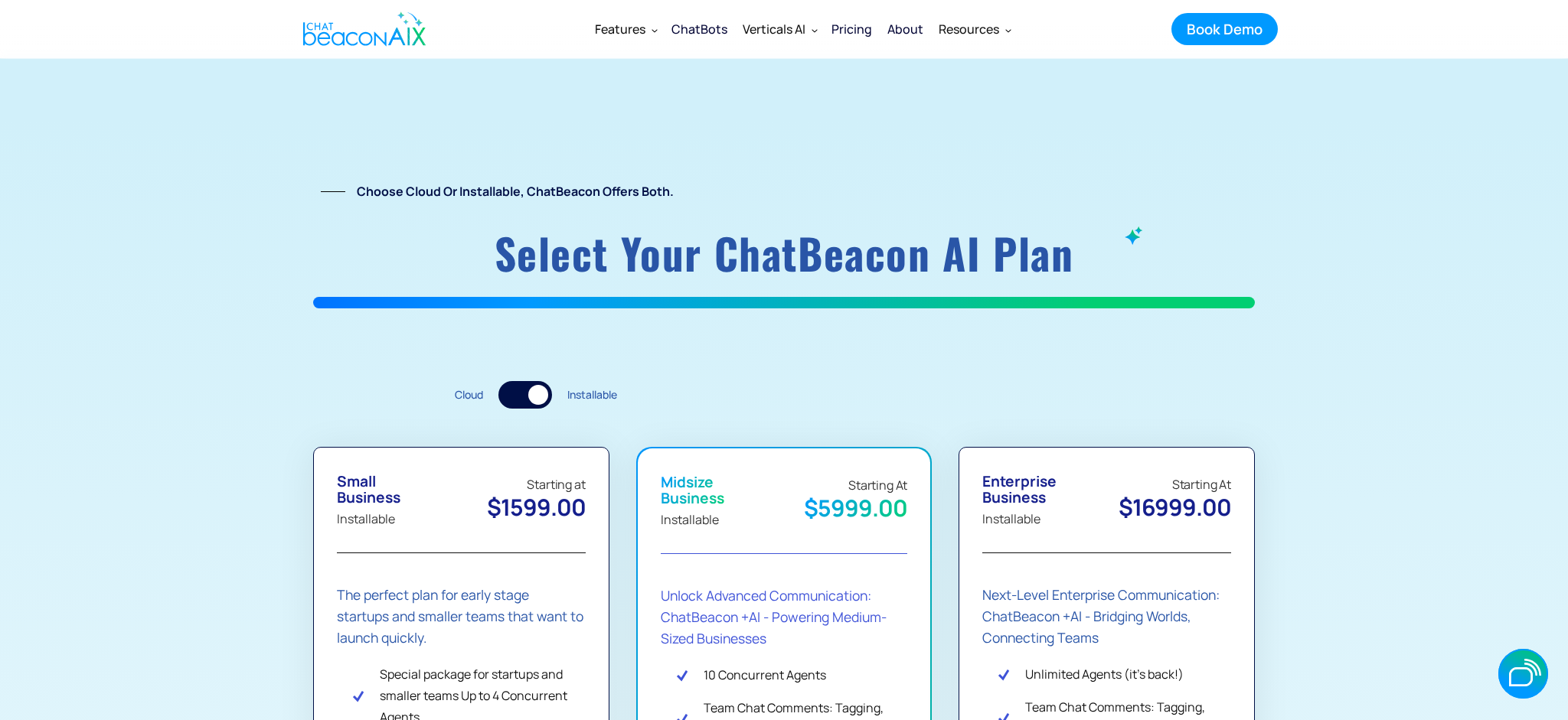
drag, startPoint x: 723, startPoint y: 83, endPoint x: 583, endPoint y: 19, distance: 154.9
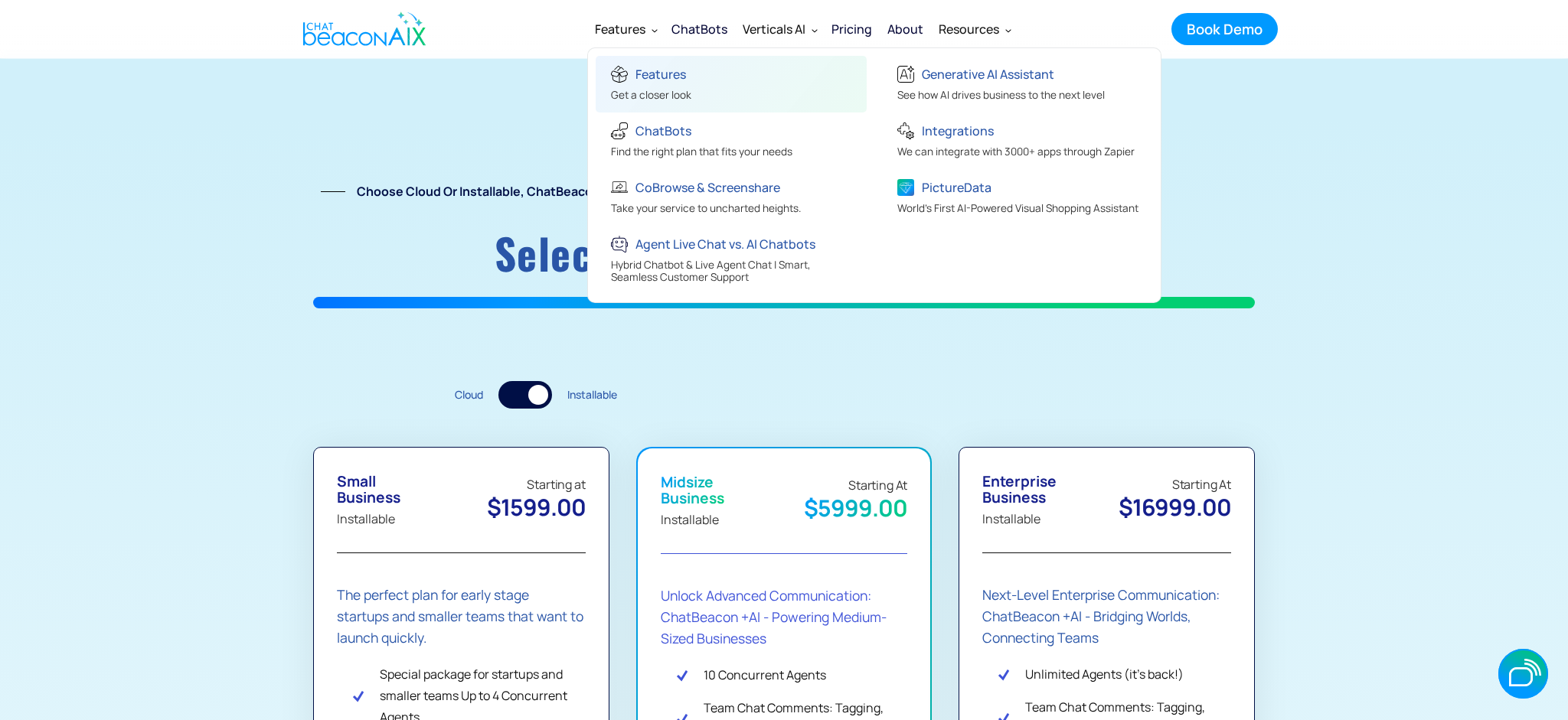
click at [652, 67] on div "Features" at bounding box center [660, 74] width 51 height 21
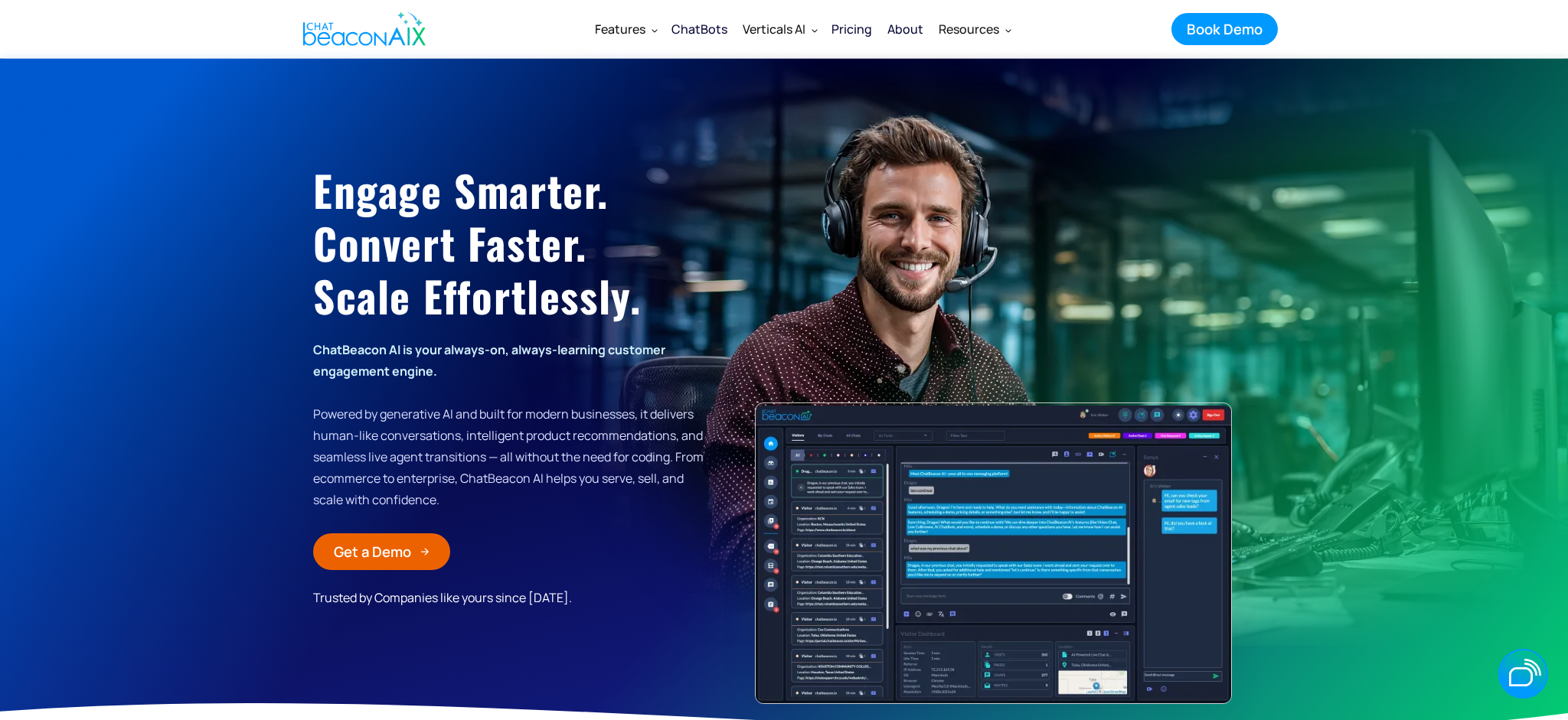
click at [913, 28] on div "About" at bounding box center [905, 28] width 36 height 21
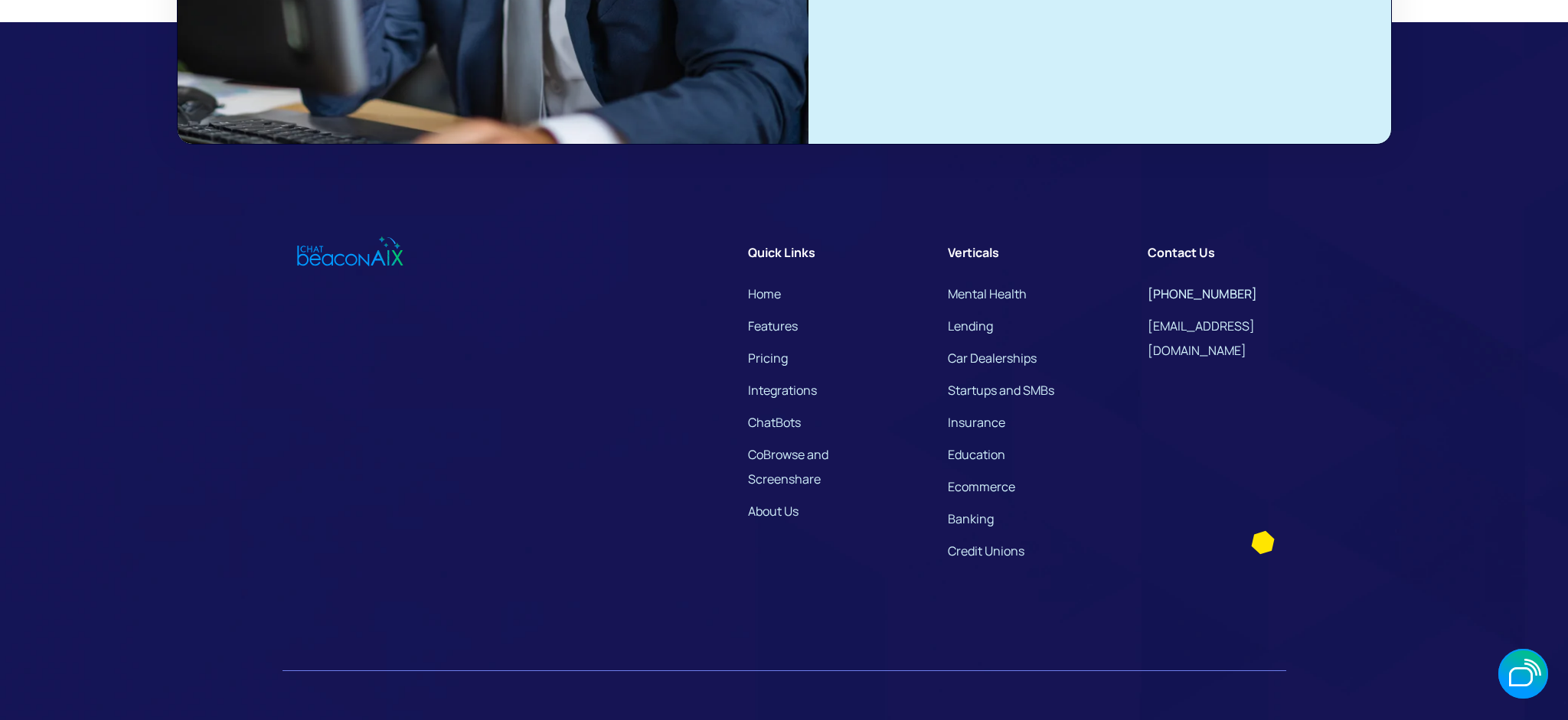
scroll to position [4412, 0]
